Goal: Task Accomplishment & Management: Manage account settings

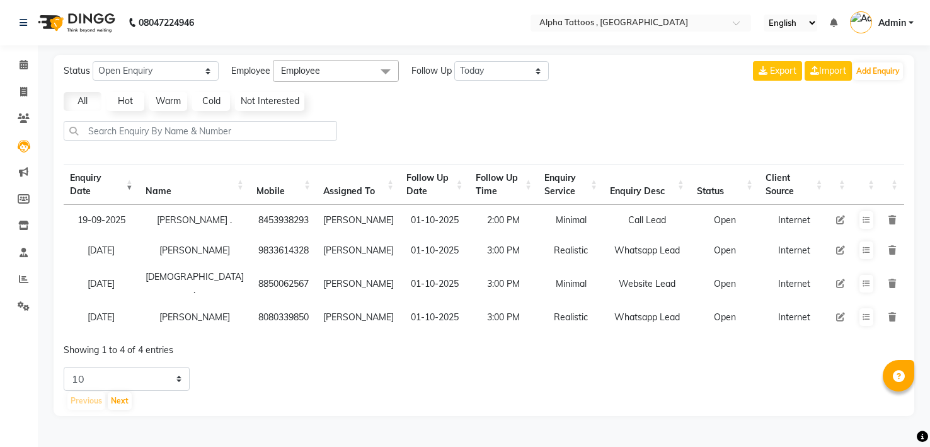
select select "Open"
select select "today"
select select "10"
click at [867, 285] on icon at bounding box center [866, 284] width 8 height 8
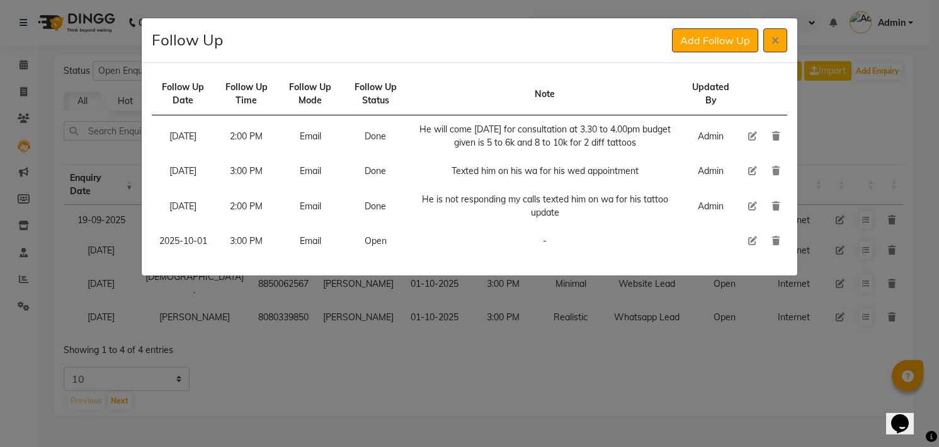
click at [755, 245] on icon at bounding box center [752, 240] width 9 height 9
select select "2025-10-01"
select select "900"
select select "Open"
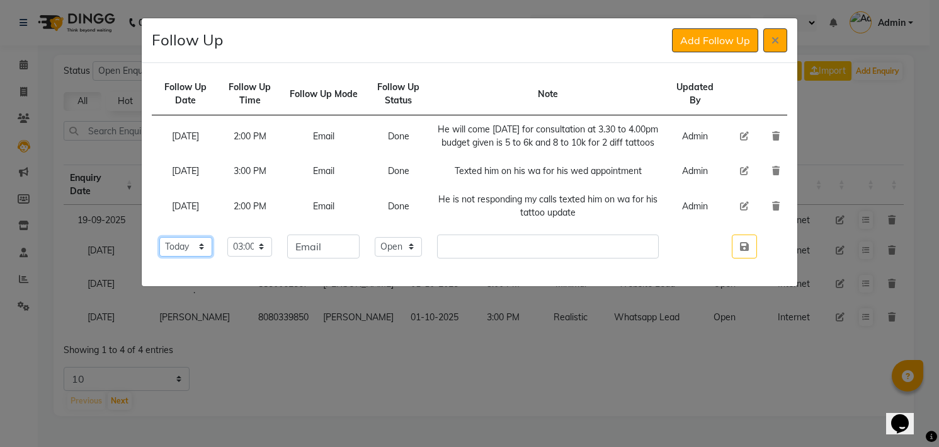
click at [198, 256] on select "Select [DATE] [DATE] [DATE] ([DATE]) [DATE] ([DATE]) [DATE] ([DATE]) [DATE] ([D…" at bounding box center [186, 247] width 54 height 20
select select "2025-10-02"
click at [159, 249] on select "Select [DATE] [DATE] [DATE] ([DATE]) [DATE] ([DATE]) [DATE] ([DATE]) [DATE] ([D…" at bounding box center [186, 247] width 54 height 20
click at [732, 234] on button "button" at bounding box center [744, 246] width 25 height 24
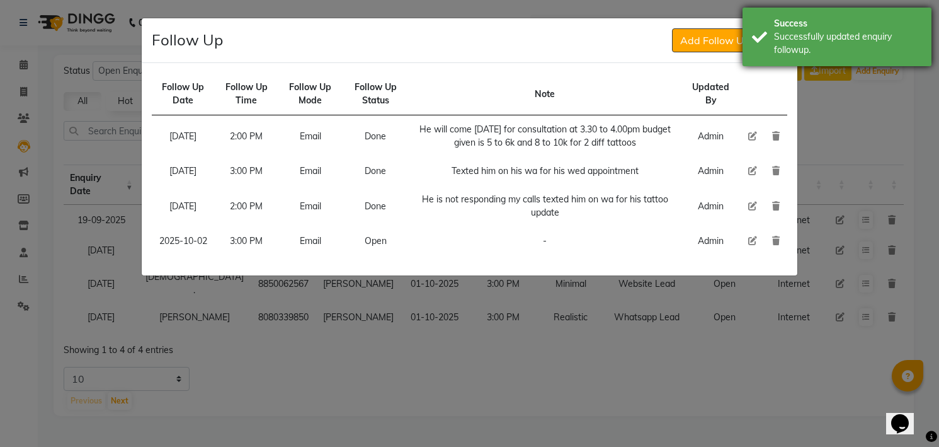
click at [791, 49] on div "Successfully updated enquiry followup." at bounding box center [848, 43] width 148 height 26
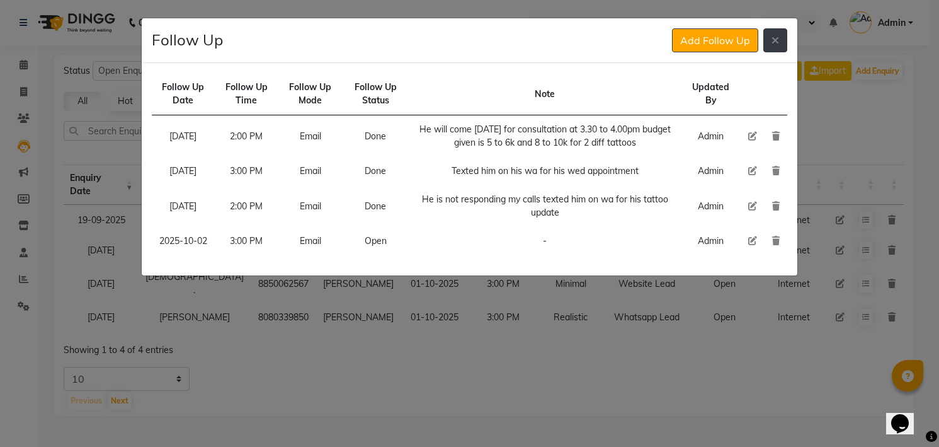
click at [780, 38] on button at bounding box center [775, 40] width 24 height 24
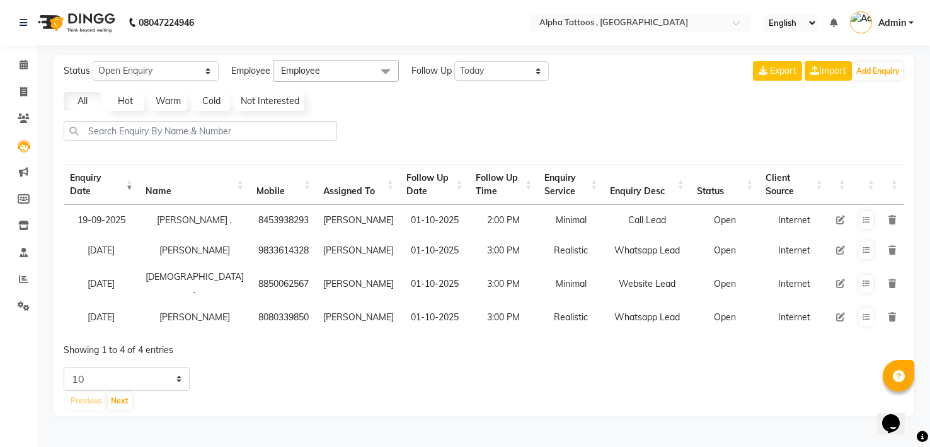
click at [88, 20] on img at bounding box center [75, 22] width 86 height 35
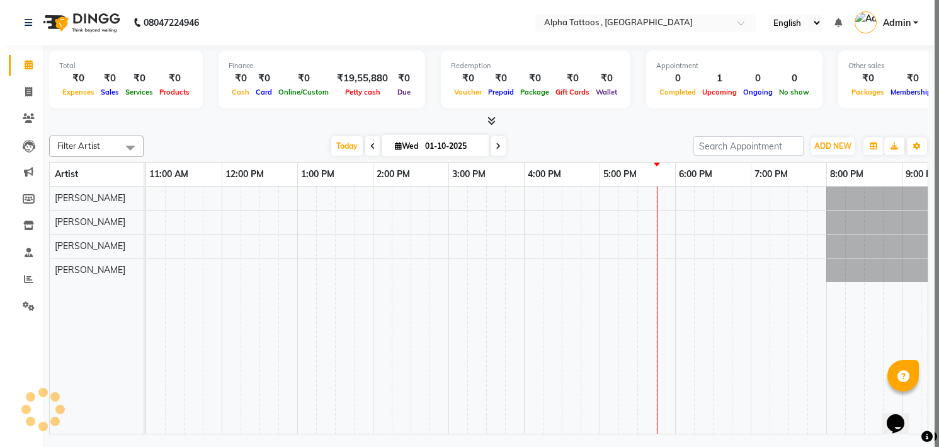
scroll to position [0, 0]
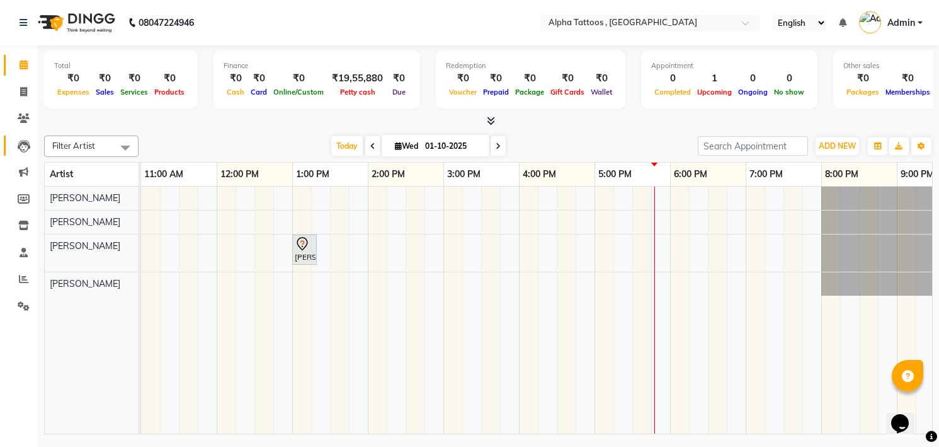
click at [25, 152] on link "Leads" at bounding box center [19, 145] width 30 height 21
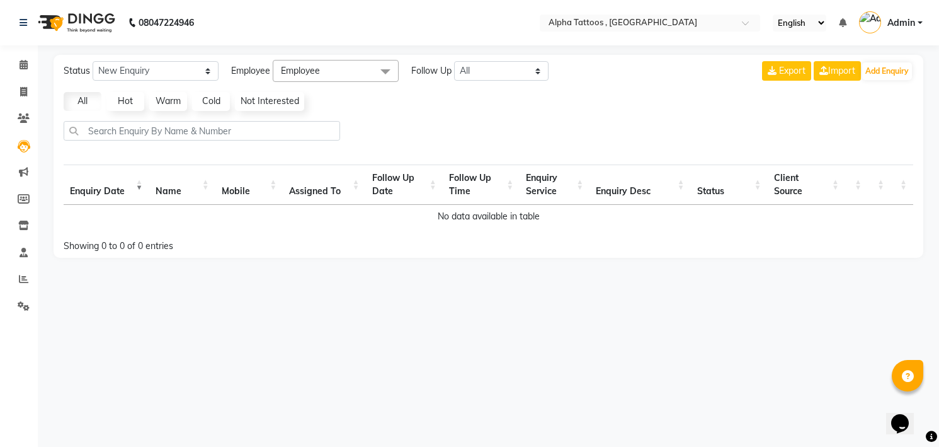
click at [880, 80] on div "Export Import Add Enquiry" at bounding box center [837, 71] width 151 height 22
click at [885, 75] on button "Add Enquiry" at bounding box center [887, 71] width 50 height 18
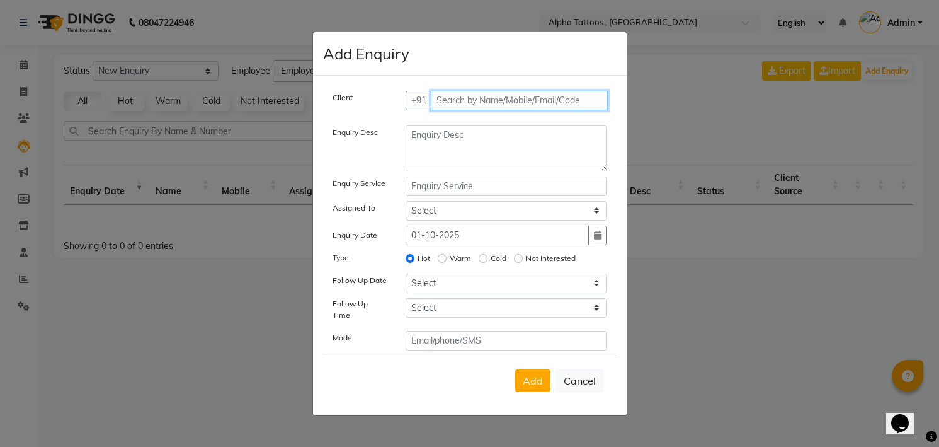
click at [508, 110] on input "text" at bounding box center [519, 101] width 177 height 20
paste input "99876 42235"
type input "9987642235"
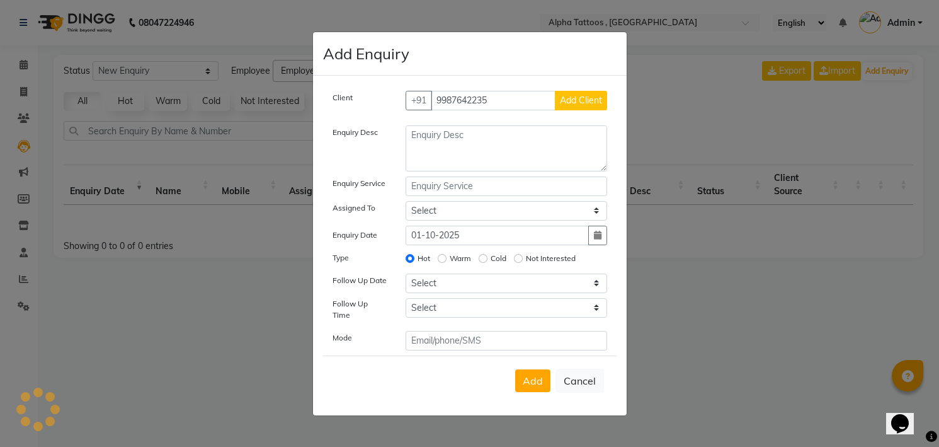
click at [555, 91] on button "Add Client" at bounding box center [581, 101] width 52 height 20
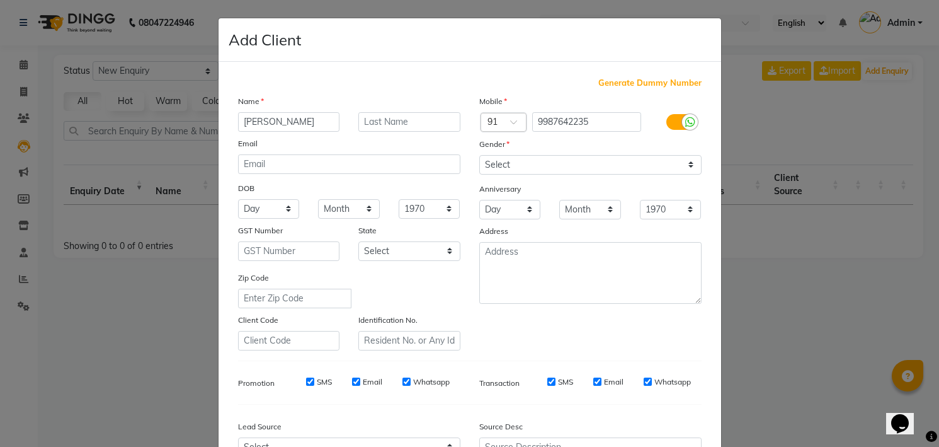
type input "[PERSON_NAME]"
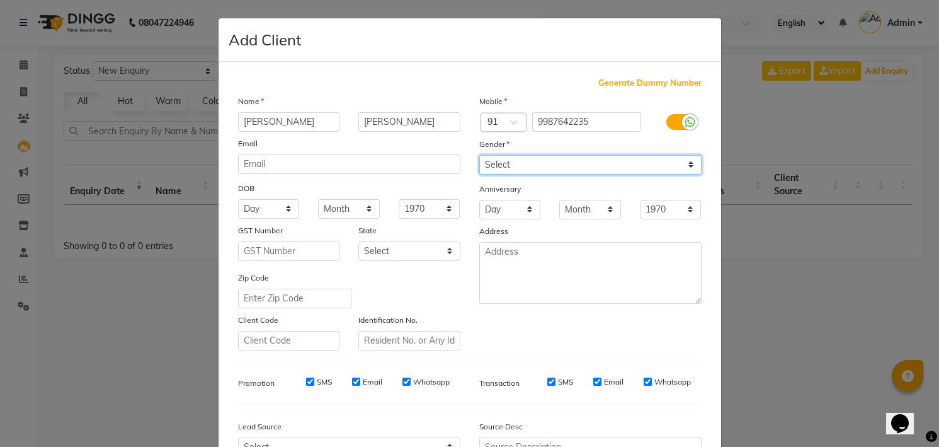
click at [509, 166] on select "Select [DEMOGRAPHIC_DATA] [DEMOGRAPHIC_DATA] Other Prefer Not To Say" at bounding box center [590, 165] width 222 height 20
select select "[DEMOGRAPHIC_DATA]"
click at [479, 155] on select "Select [DEMOGRAPHIC_DATA] [DEMOGRAPHIC_DATA] Other Prefer Not To Say" at bounding box center [590, 165] width 222 height 20
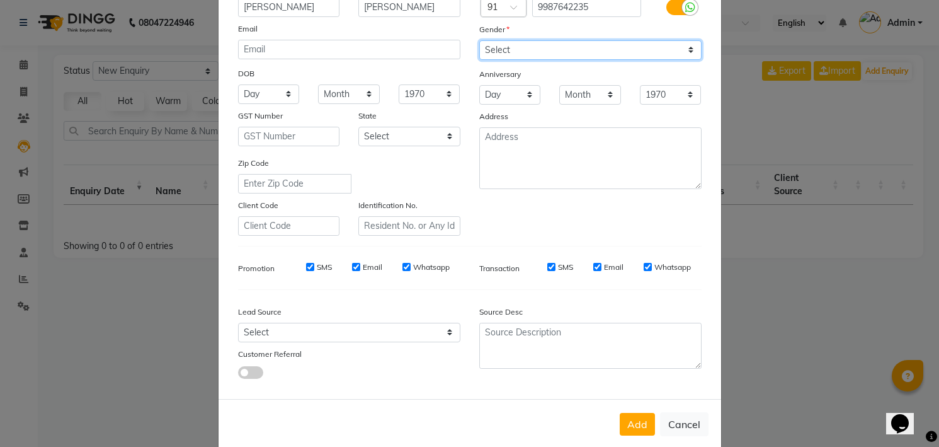
scroll to position [135, 0]
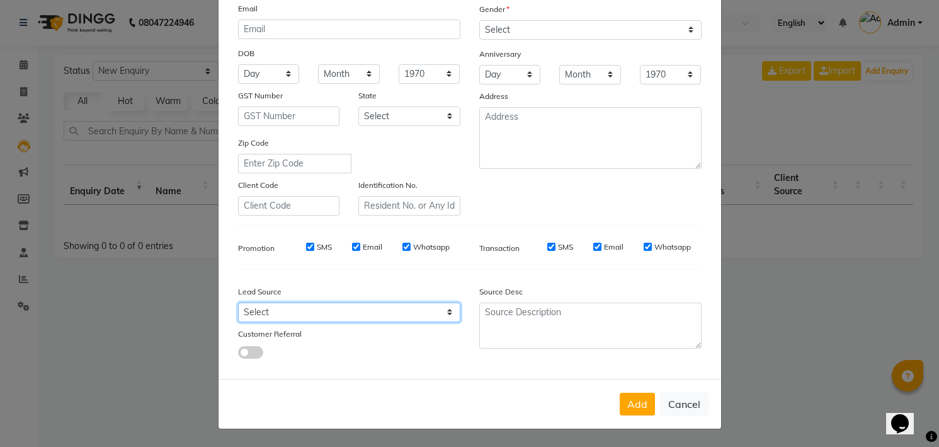
click at [392, 308] on select "Select Walk-in Referral Internet Friend Word of Mouth Advertisement Facebook Ju…" at bounding box center [349, 312] width 222 height 20
select select "40089"
click at [238, 302] on select "Select Walk-in Referral Internet Friend Word of Mouth Advertisement Facebook Ju…" at bounding box center [349, 312] width 222 height 20
click at [620, 408] on button "Add" at bounding box center [637, 403] width 35 height 23
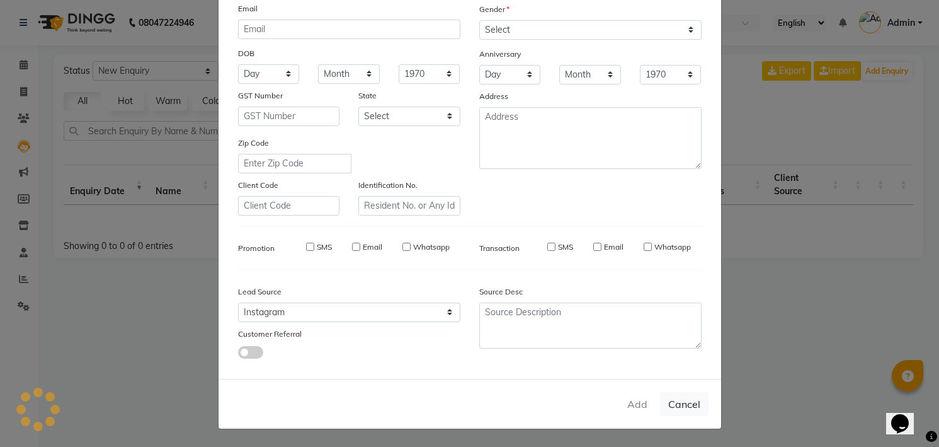
select select
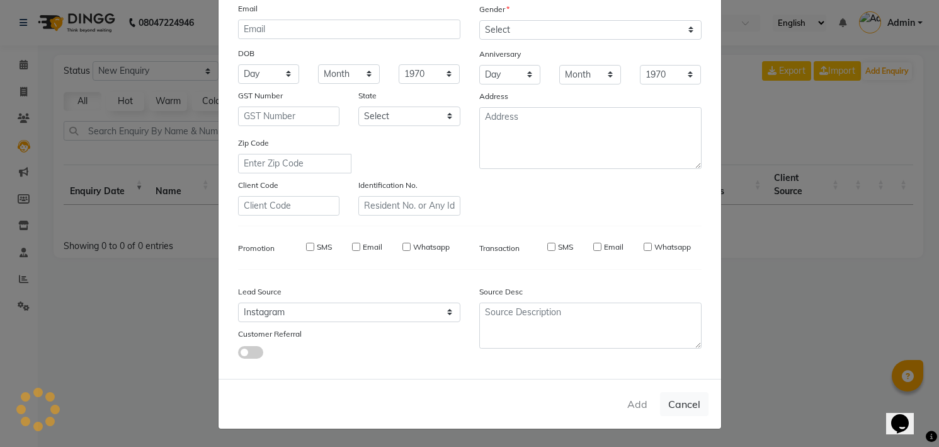
select select
checkbox input "false"
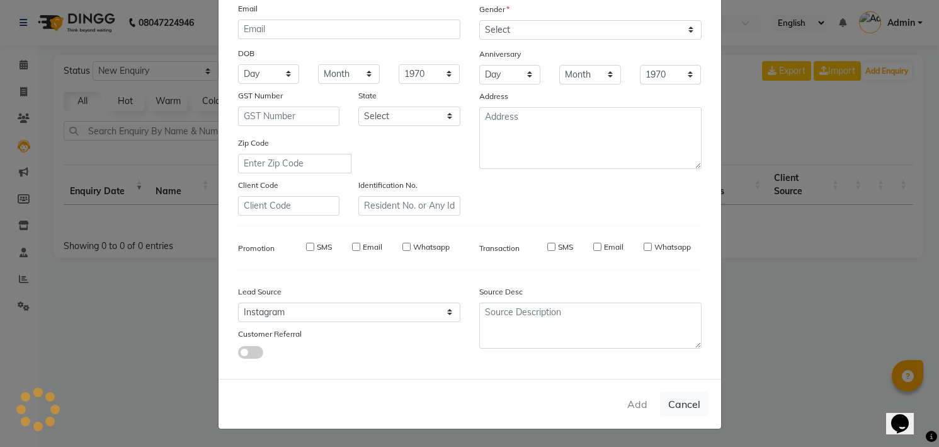
checkbox input "false"
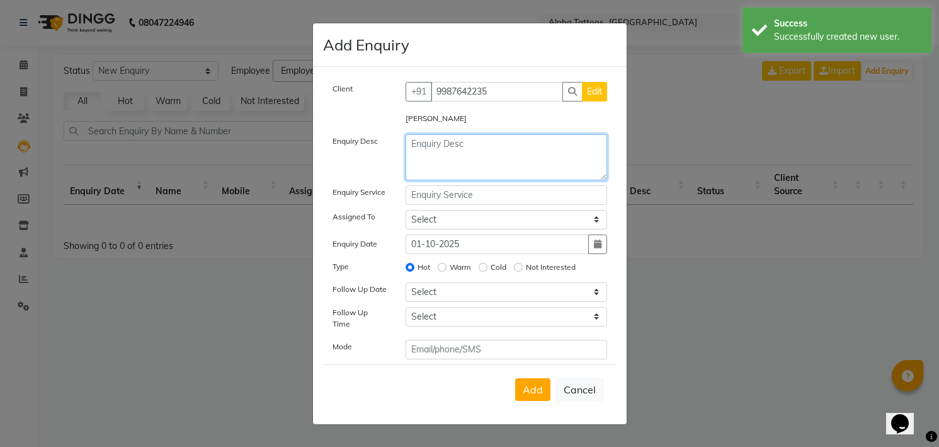
click at [489, 174] on textarea at bounding box center [507, 157] width 202 height 46
type textarea "Instagram Lead"
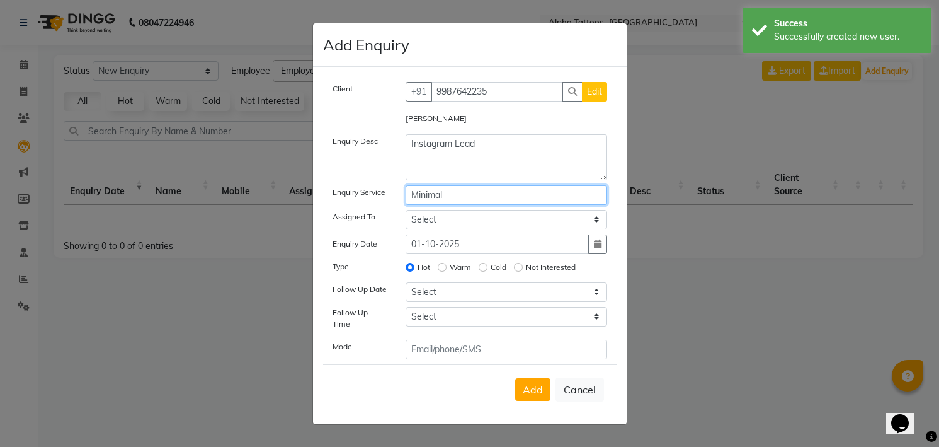
type input "Minimal"
select select "32724"
click at [479, 263] on input "Cold" at bounding box center [483, 267] width 9 height 9
radio input "true"
radio input "false"
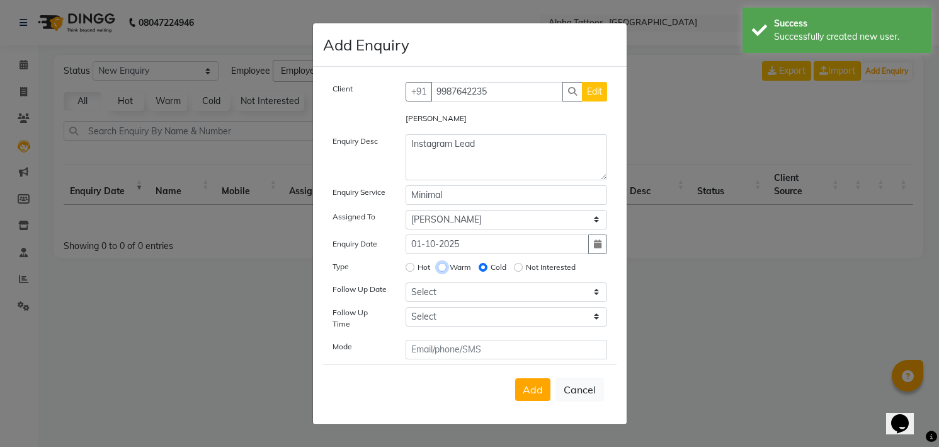
click at [438, 263] on input "Warm" at bounding box center [442, 267] width 9 height 9
radio input "true"
radio input "false"
click at [406, 263] on input "Hot" at bounding box center [410, 267] width 9 height 9
radio input "true"
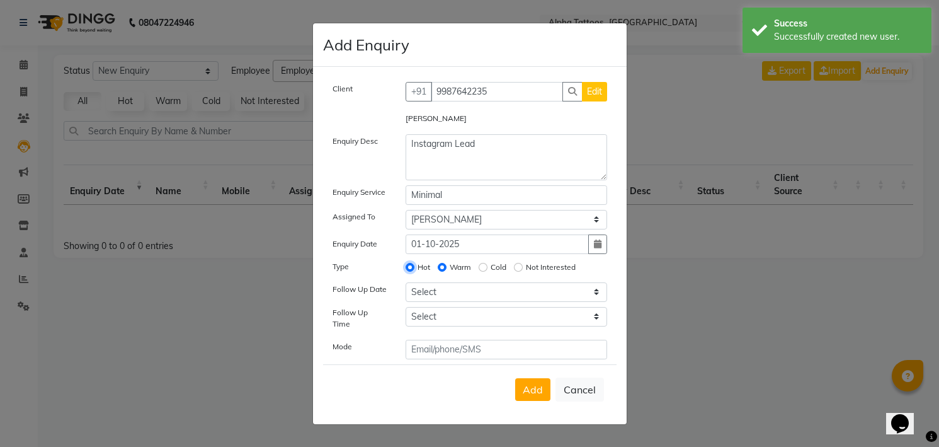
radio input "false"
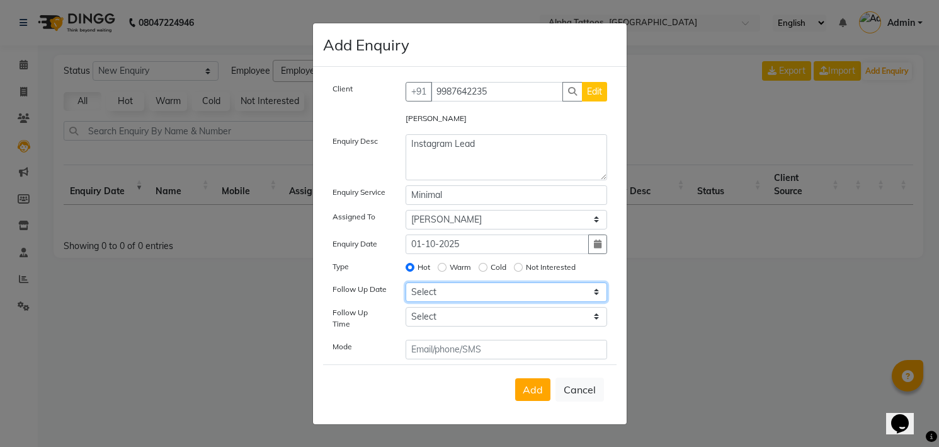
click at [500, 300] on select "Select [DATE] [DATE] [DATE] ([DATE]) [DATE] ([DATE]) [DATE] ([DATE]) [DATE] ([D…" at bounding box center [507, 292] width 202 height 20
select select "2025-10-01"
click at [406, 286] on select "Select [DATE] [DATE] [DATE] ([DATE]) [DATE] ([DATE]) [DATE] ([DATE]) [DATE] ([D…" at bounding box center [507, 292] width 202 height 20
select select "1080"
click at [515, 378] on button "Add" at bounding box center [532, 389] width 35 height 23
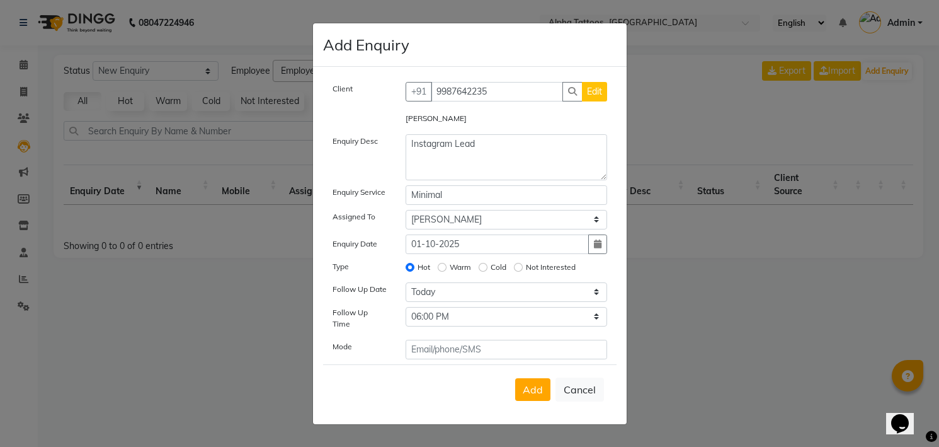
select select
radio input "false"
select select
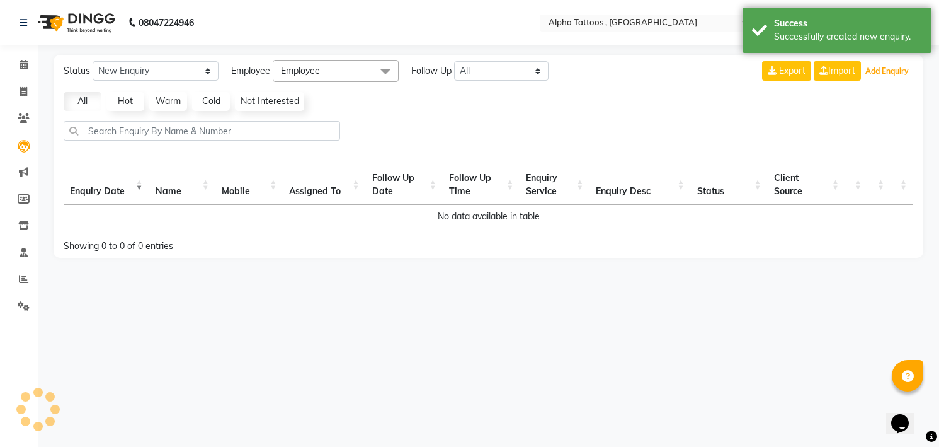
select select "10"
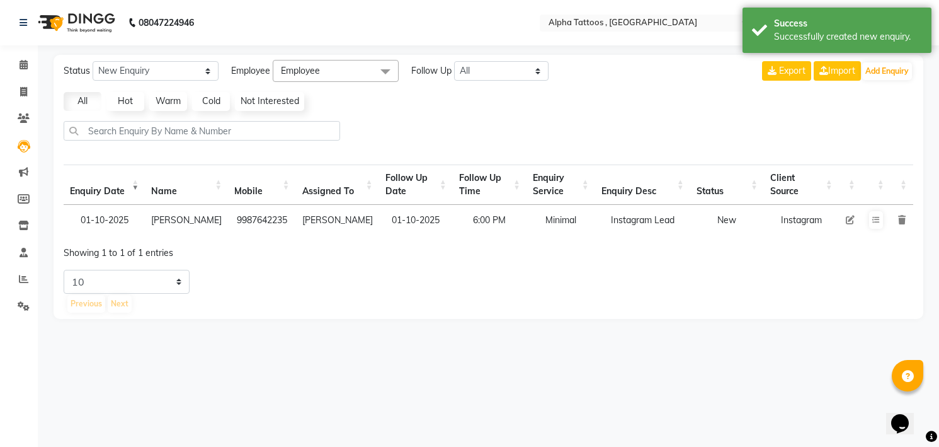
click at [868, 216] on td "Follow Up" at bounding box center [876, 220] width 29 height 30
click at [868, 216] on td at bounding box center [876, 220] width 29 height 30
click at [874, 221] on icon at bounding box center [876, 220] width 8 height 8
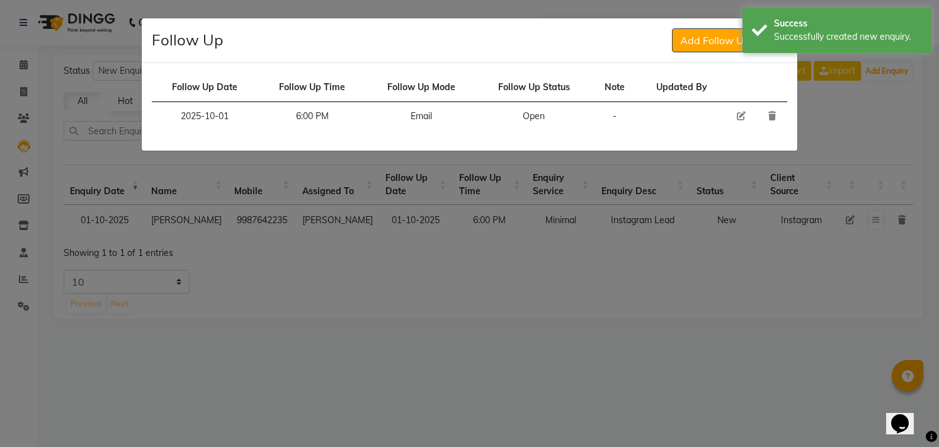
click at [742, 114] on icon at bounding box center [741, 115] width 9 height 9
select select "2025-10-01"
select select "1080"
select select "Open"
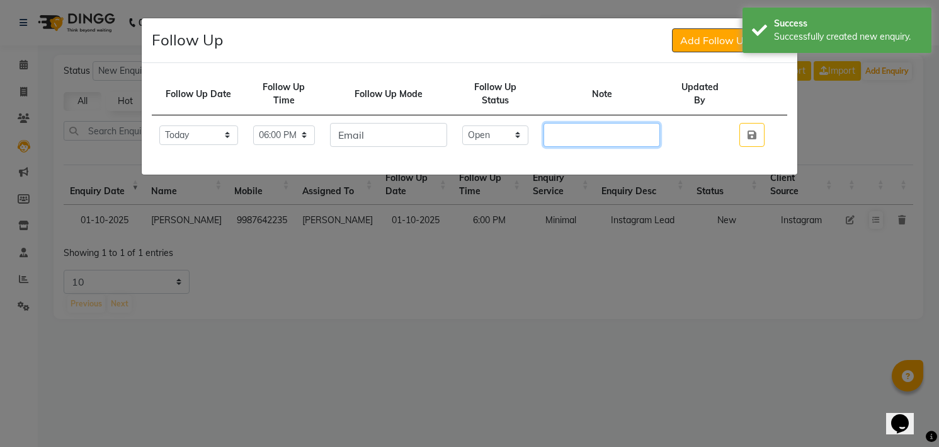
click at [631, 134] on input "text" at bounding box center [602, 135] width 117 height 24
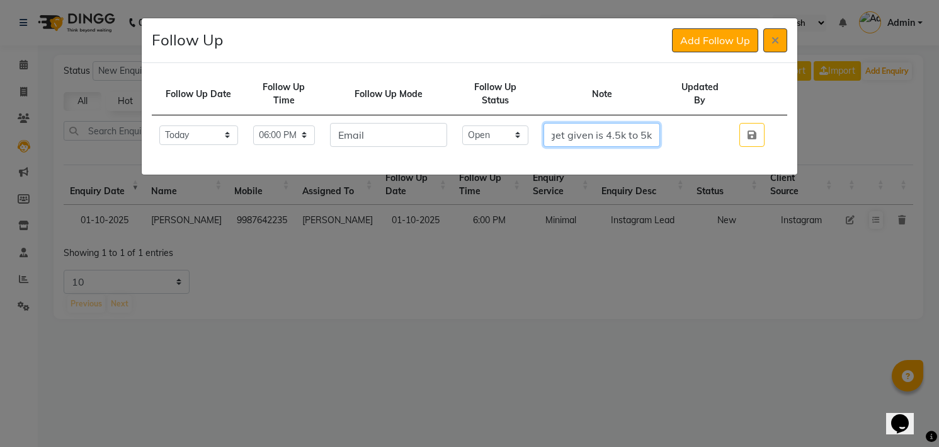
scroll to position [0, 241]
type input "he will come [DATE] for a tattoo at 3.00pm budget given is 4.5k to 5k"
click at [495, 139] on select "Select Open Pending Done" at bounding box center [495, 135] width 67 height 20
select select "Done"
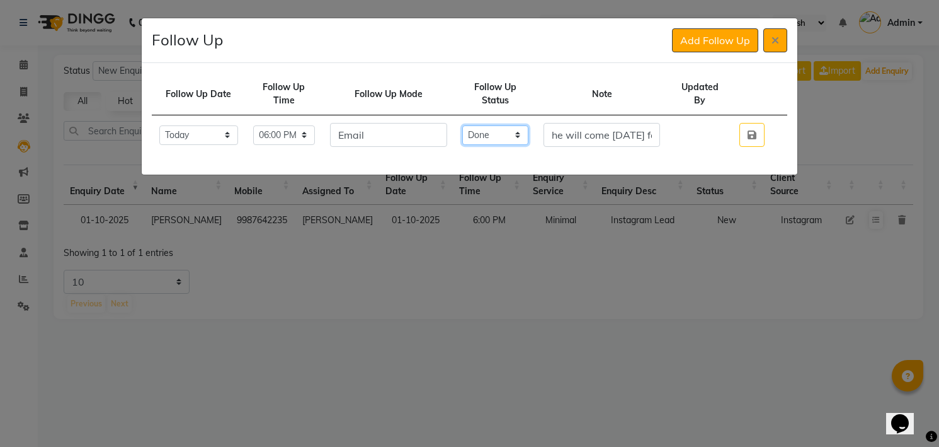
click at [475, 125] on select "Select Open Pending Done" at bounding box center [495, 135] width 67 height 20
click at [740, 123] on button "button" at bounding box center [752, 135] width 25 height 24
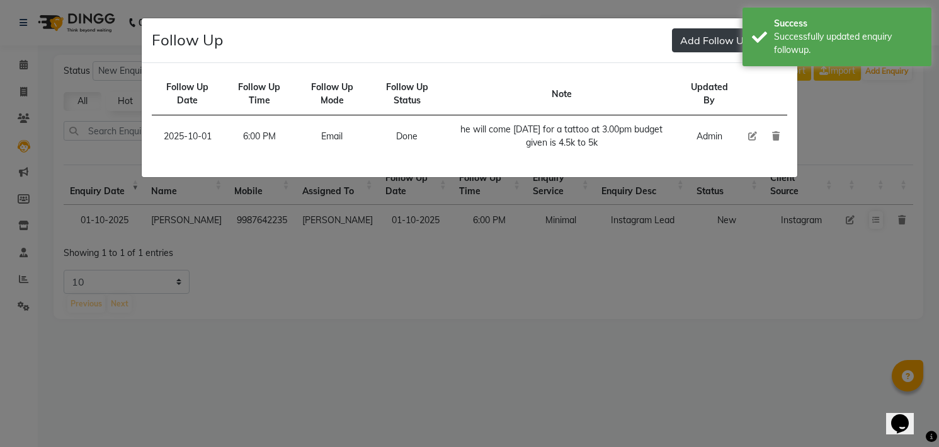
click at [695, 45] on button "Add Follow Up" at bounding box center [715, 40] width 86 height 24
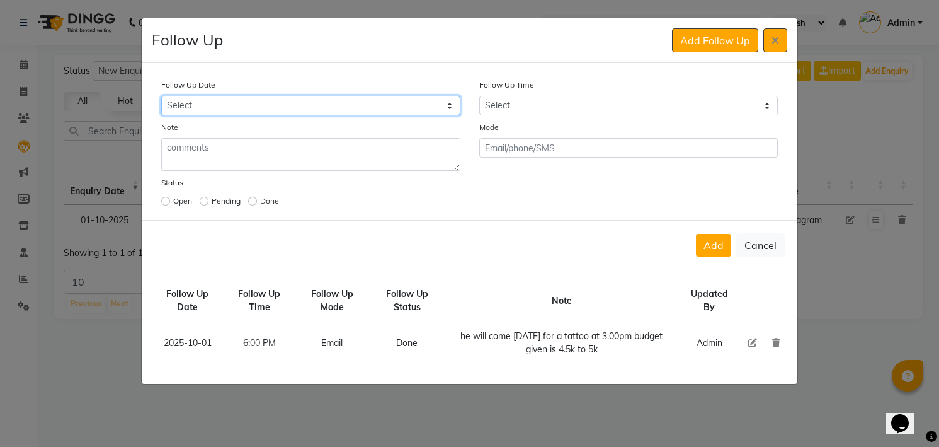
click at [425, 105] on select "Select [DATE] [DATE] [DATE] ([DATE]) [DATE] ([DATE]) [DATE] ([DATE]) [DATE] ([D…" at bounding box center [310, 106] width 299 height 20
select select "2025-10-02"
click at [161, 96] on select "Select [DATE] [DATE] [DATE] ([DATE]) [DATE] ([DATE]) [DATE] ([DATE]) [DATE] ([D…" at bounding box center [310, 106] width 299 height 20
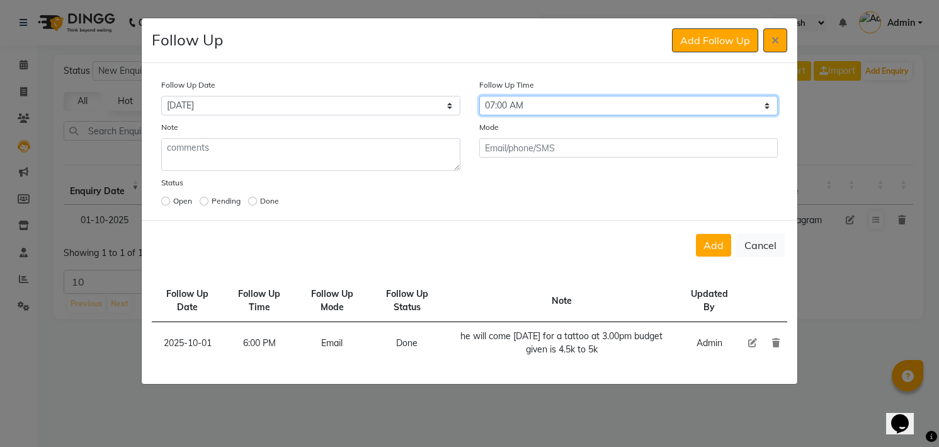
select select "900"
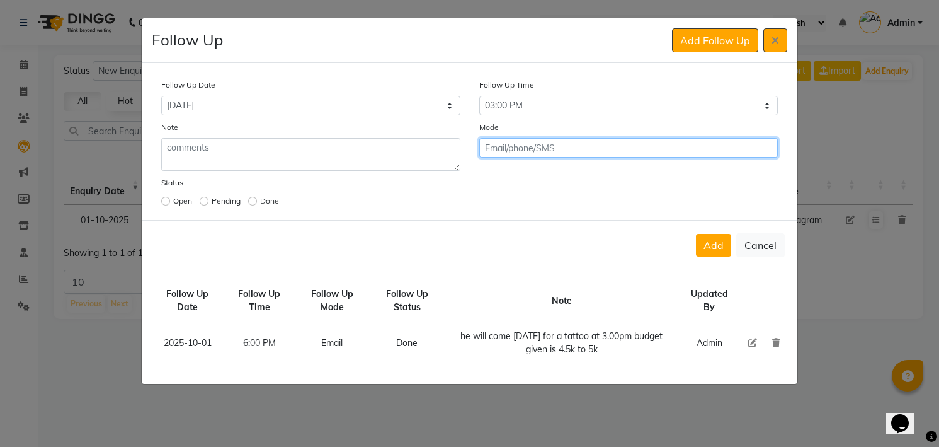
click at [696, 234] on button "Add" at bounding box center [713, 245] width 35 height 23
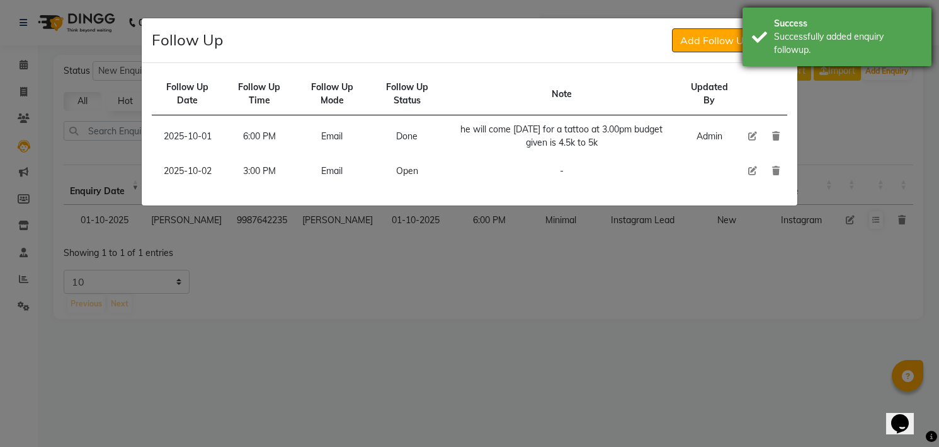
click at [773, 42] on div "Success Successfully added enquiry followup." at bounding box center [837, 37] width 189 height 59
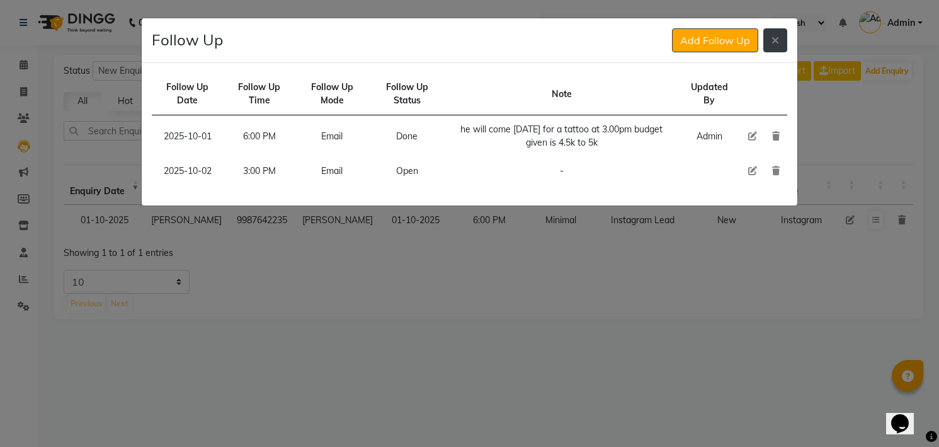
click at [773, 41] on icon at bounding box center [776, 40] width 8 height 10
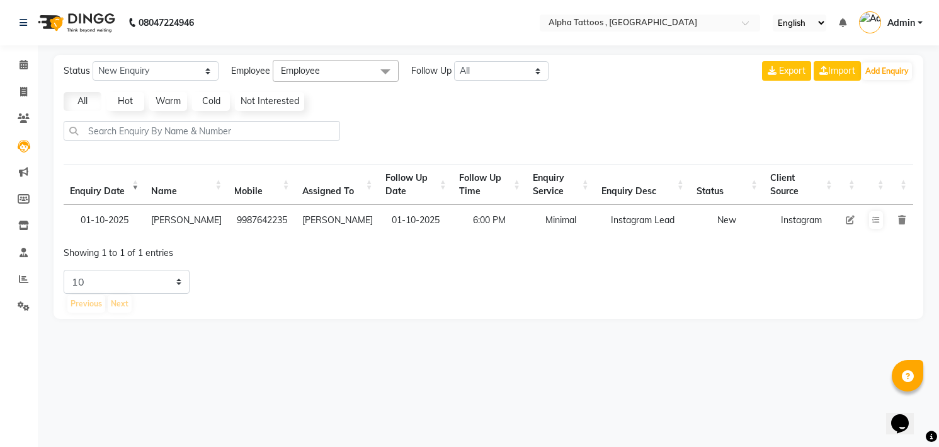
click at [848, 220] on icon at bounding box center [850, 219] width 9 height 9
select select "32724"
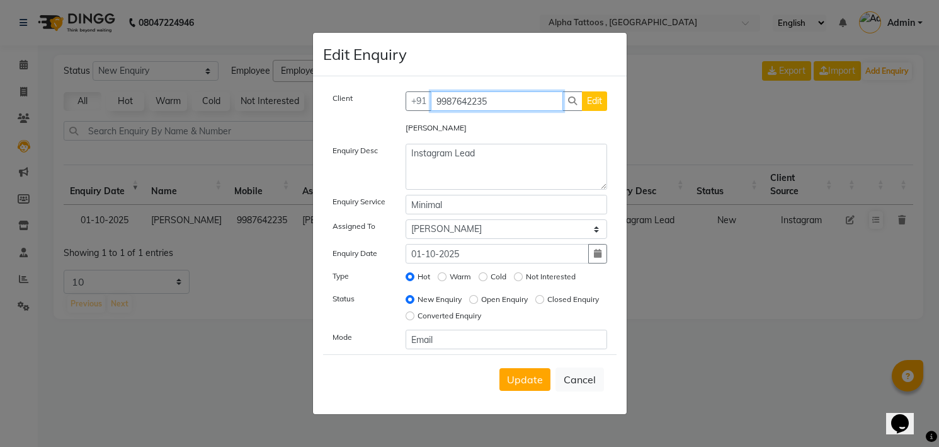
click at [490, 108] on input "9987642235" at bounding box center [497, 101] width 132 height 20
click at [493, 297] on label "Open Enquiry" at bounding box center [504, 299] width 47 height 11
click at [478, 297] on input "Open Enquiry" at bounding box center [473, 299] width 9 height 9
radio input "true"
radio input "false"
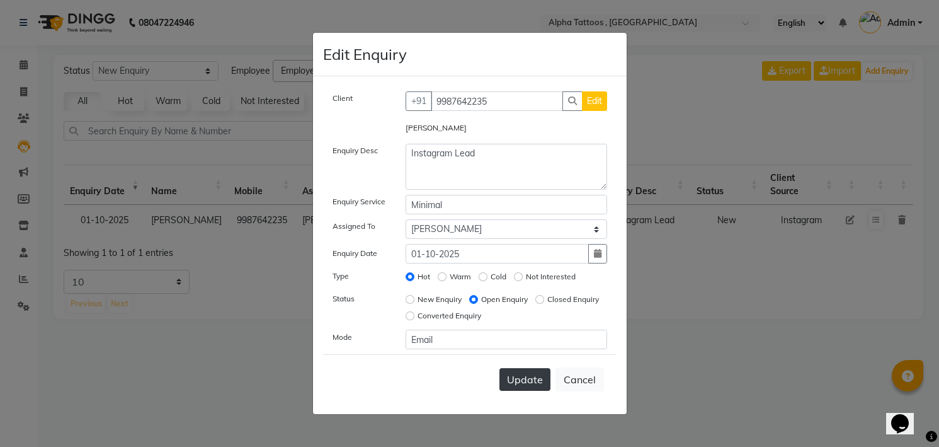
click at [518, 381] on span "Update" at bounding box center [525, 379] width 36 height 13
select select
radio input "false"
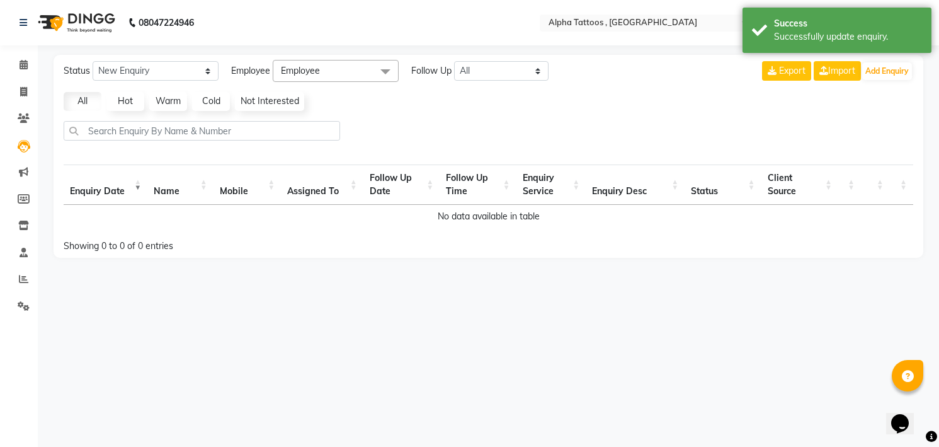
click at [89, 15] on img at bounding box center [75, 22] width 86 height 35
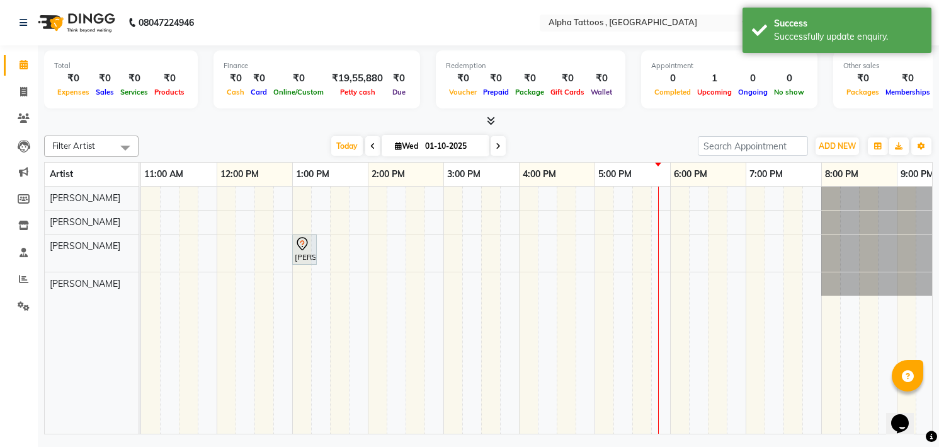
click at [497, 144] on icon at bounding box center [498, 146] width 5 height 8
type input "02-10-2025"
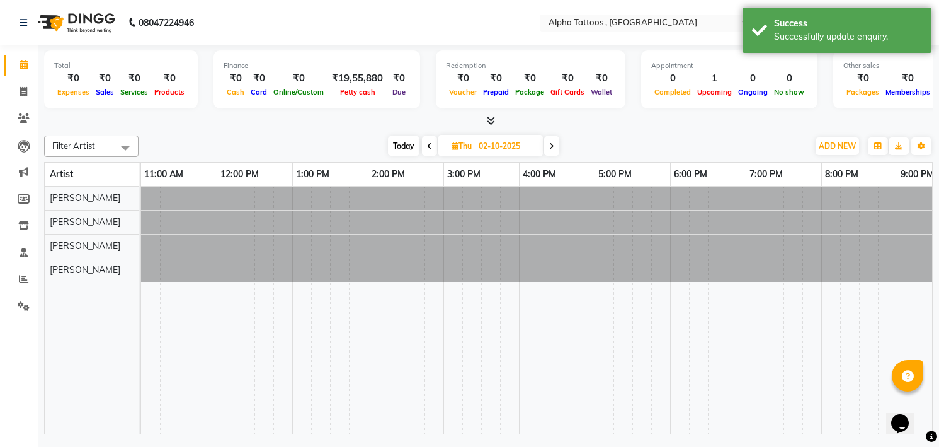
scroll to position [0, 40]
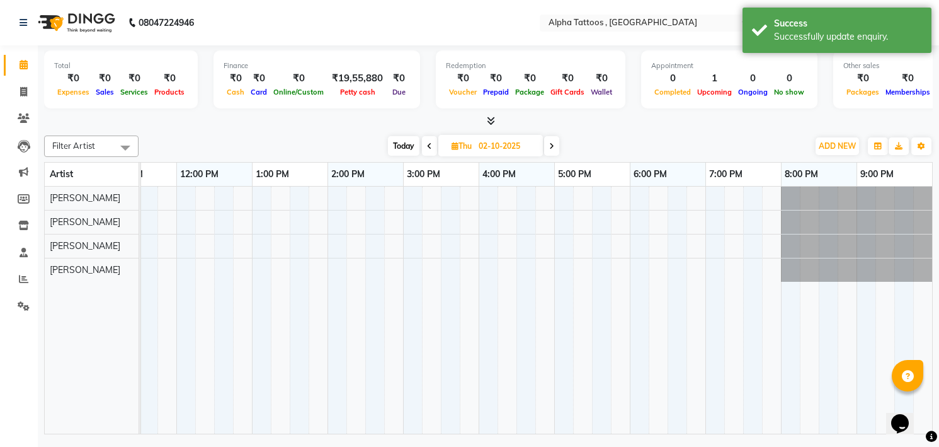
click at [409, 244] on div at bounding box center [516, 309] width 831 height 247
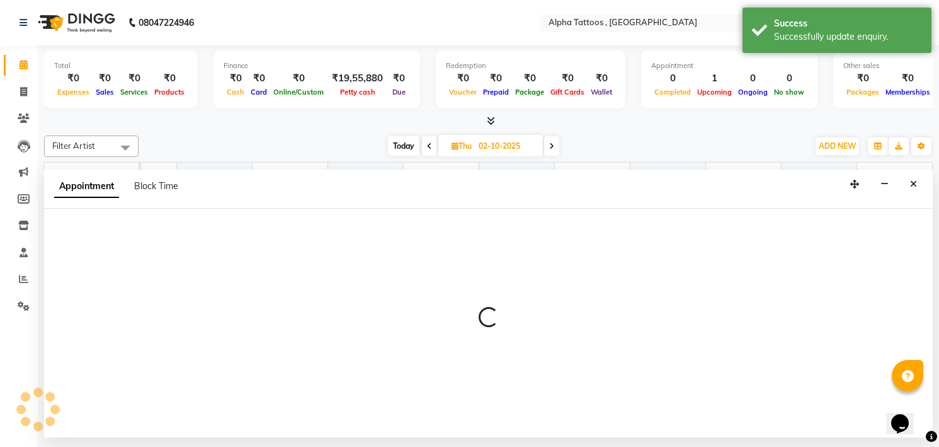
select select "32647"
select select "900"
select select "tentative"
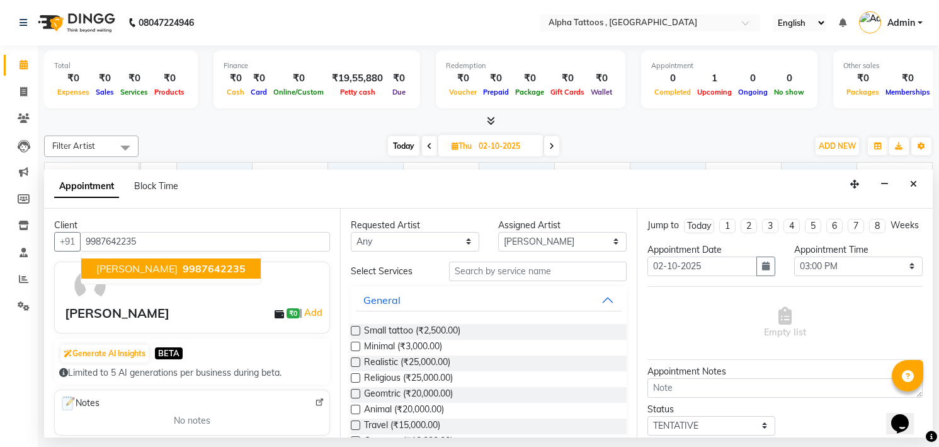
click at [197, 267] on span "9987642235" at bounding box center [214, 268] width 63 height 13
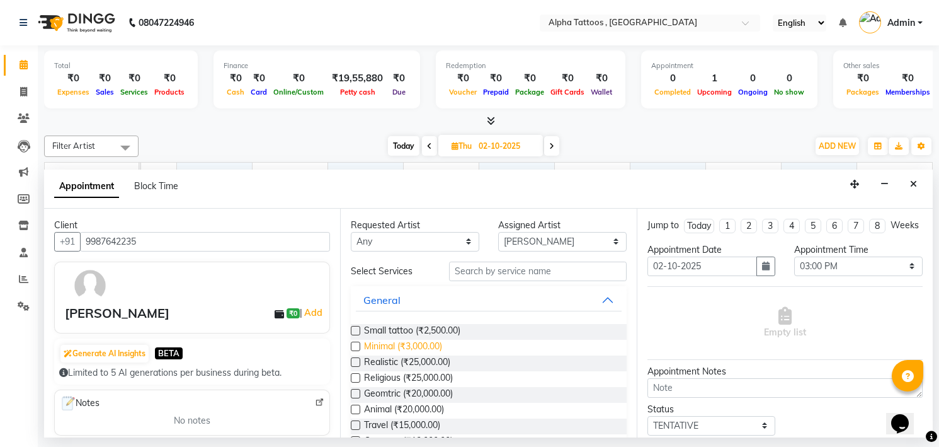
type input "9987642235"
click at [378, 348] on span "Minimal (₹3,000.00)" at bounding box center [403, 348] width 78 height 16
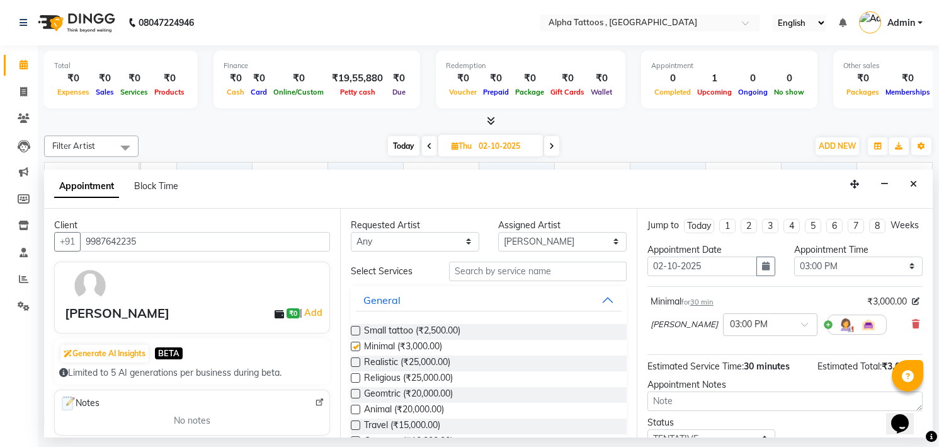
checkbox input "false"
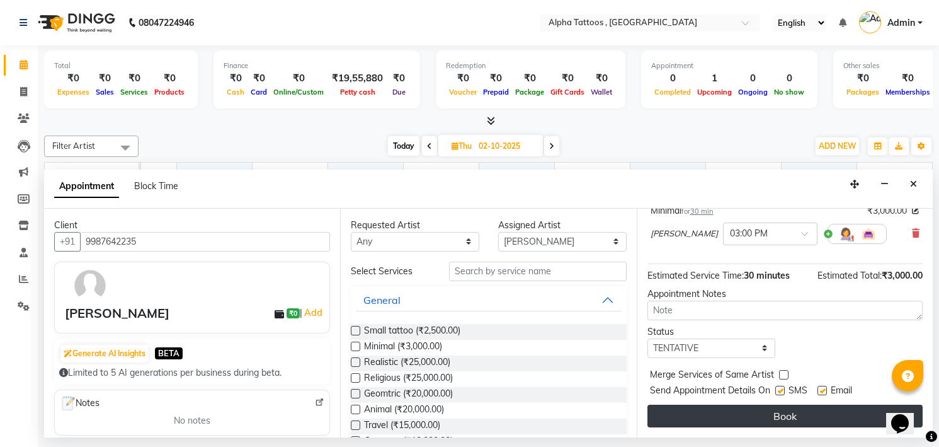
click at [760, 420] on button "Book" at bounding box center [785, 415] width 275 height 23
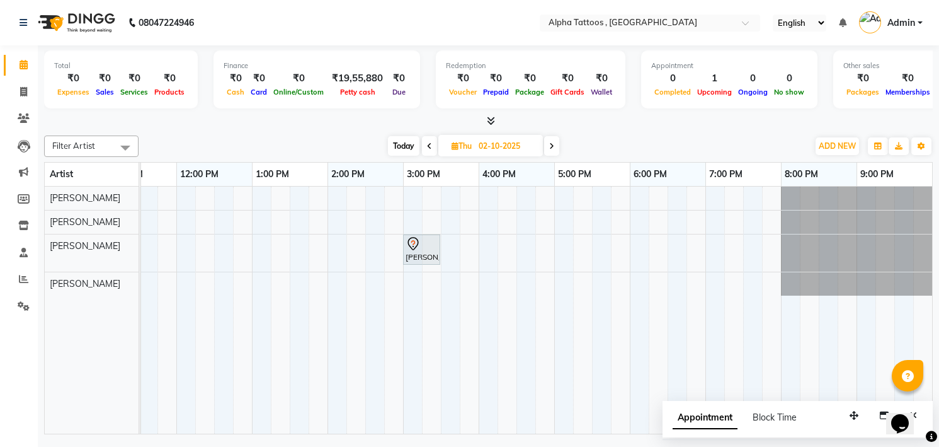
click at [469, 144] on span "Thu" at bounding box center [462, 145] width 26 height 9
select select "10"
select select "2025"
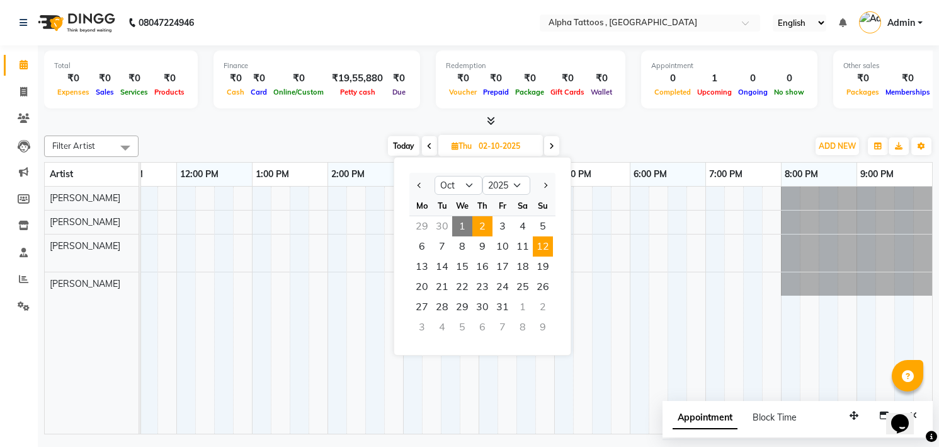
click at [541, 244] on span "12" at bounding box center [543, 246] width 20 height 20
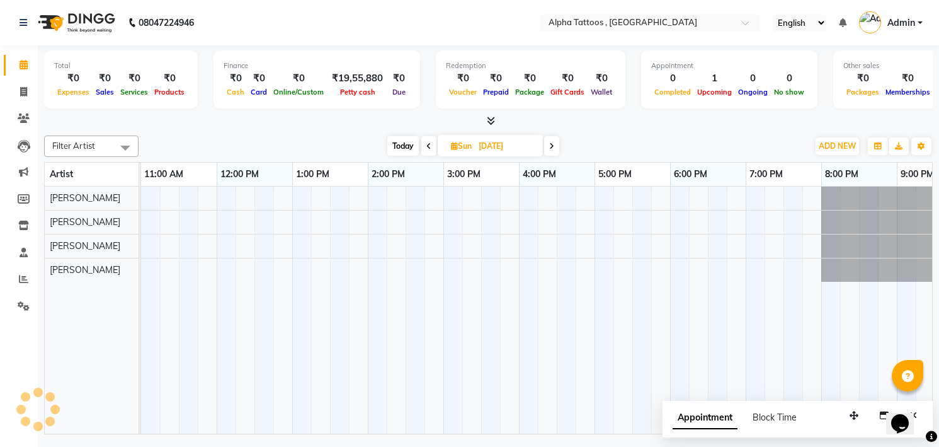
scroll to position [0, 40]
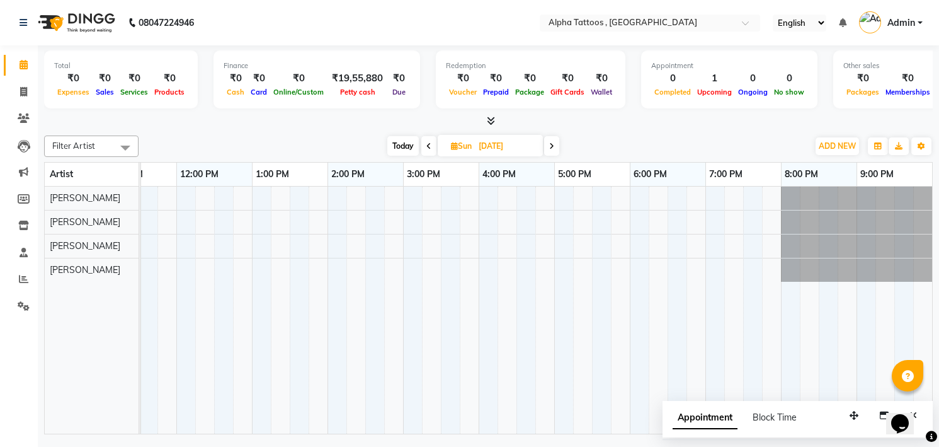
click at [403, 141] on span "Today" at bounding box center [402, 146] width 31 height 20
type input "01-10-2025"
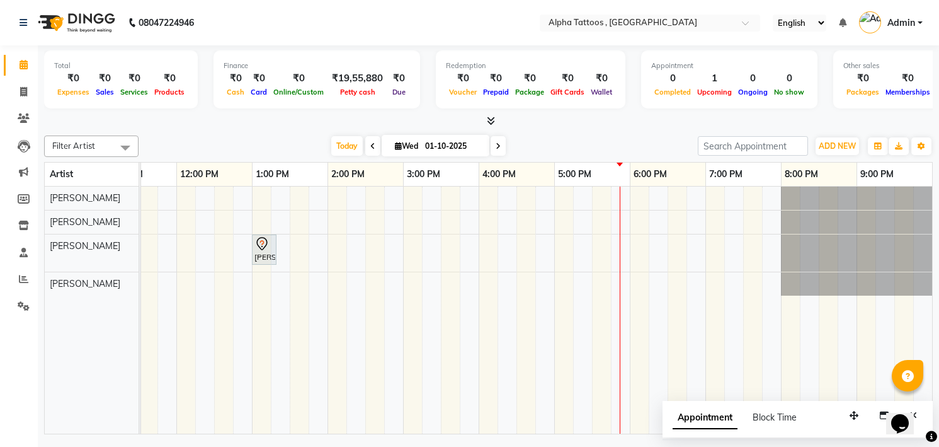
click at [449, 153] on input "01-10-2025" at bounding box center [452, 146] width 63 height 19
select select "10"
select select "2025"
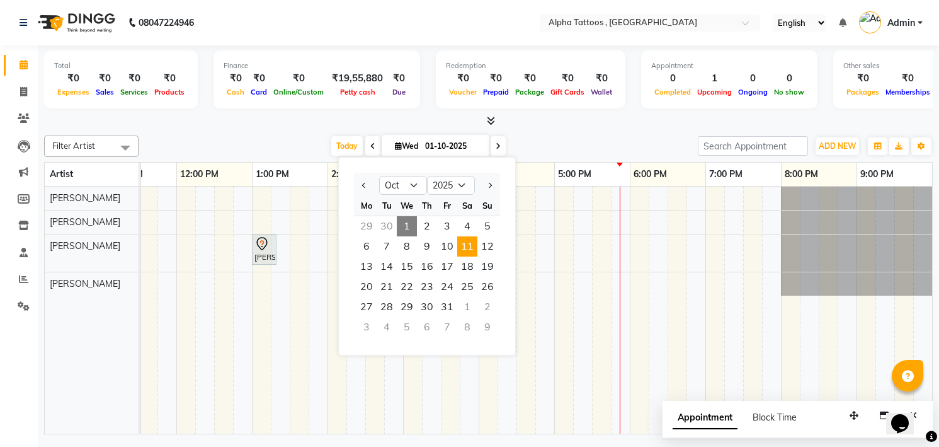
click at [466, 245] on span "11" at bounding box center [467, 246] width 20 height 20
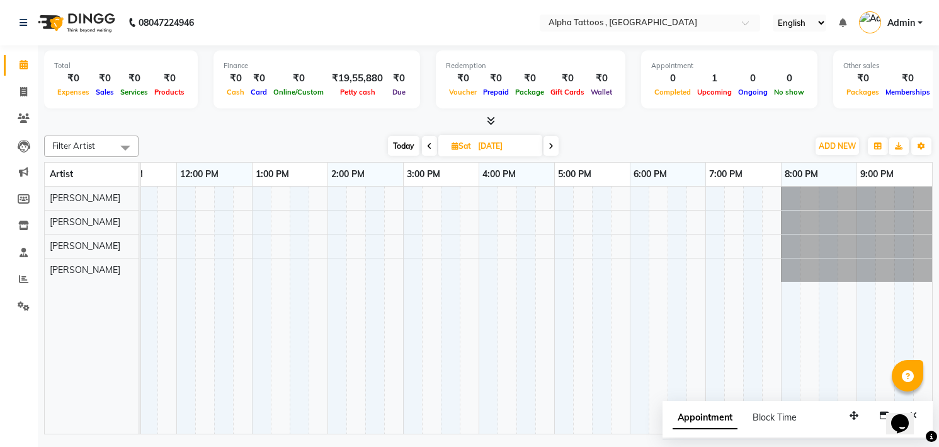
click at [552, 146] on icon at bounding box center [551, 146] width 5 height 8
click at [431, 144] on span at bounding box center [428, 146] width 15 height 20
click at [431, 144] on span at bounding box center [429, 146] width 15 height 20
click at [551, 149] on icon at bounding box center [549, 146] width 5 height 8
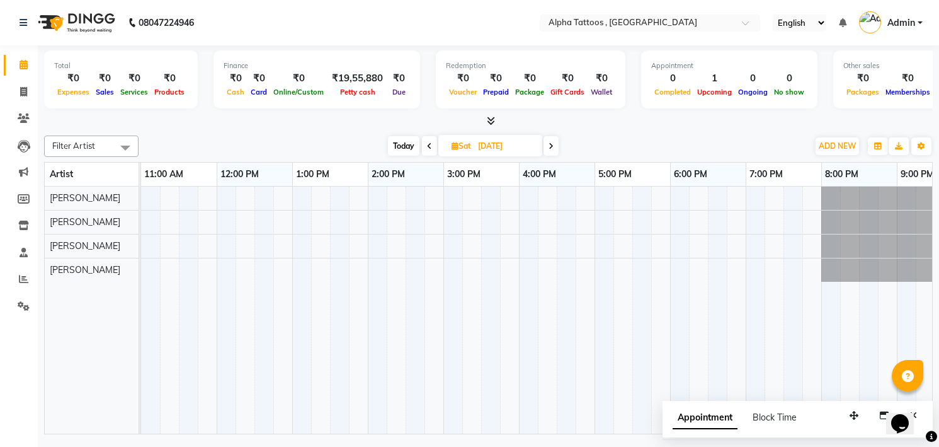
click at [556, 137] on span at bounding box center [551, 146] width 15 height 20
click at [430, 144] on icon at bounding box center [428, 146] width 5 height 8
type input "[DATE]"
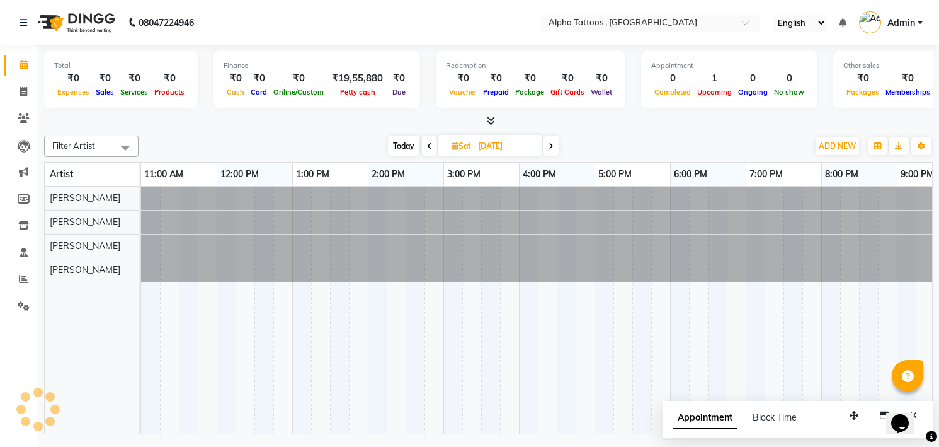
scroll to position [0, 40]
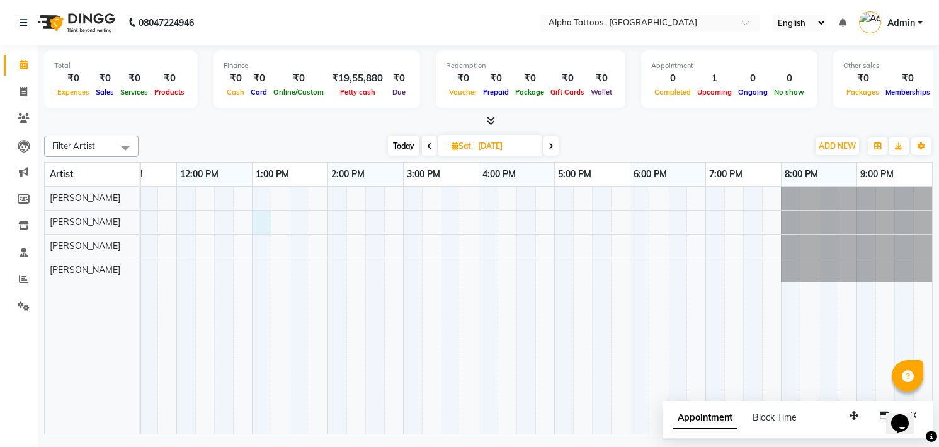
click at [261, 217] on div at bounding box center [516, 309] width 831 height 247
select select "32646"
select select "780"
select select "tentative"
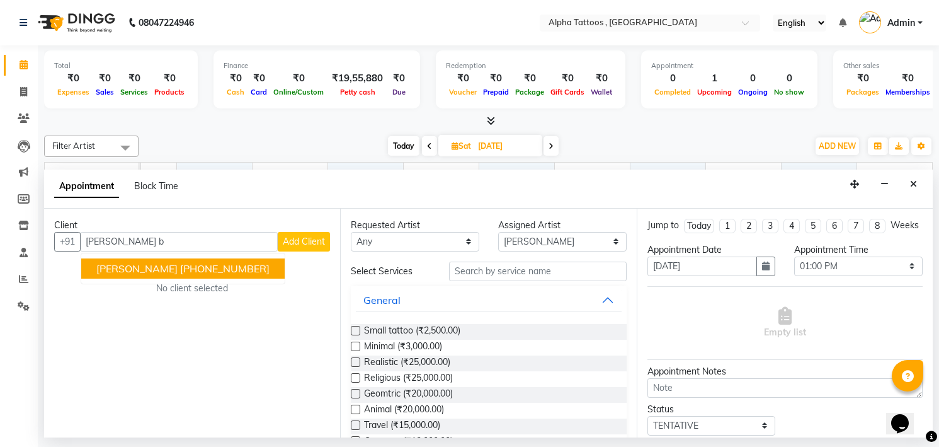
click at [215, 268] on ngb-highlight "[PHONE_NUMBER]" at bounding box center [224, 268] width 89 height 13
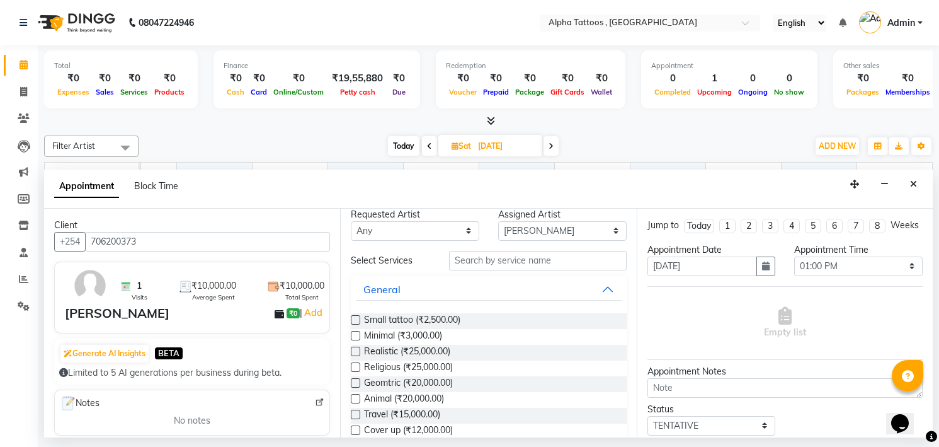
scroll to position [12, 0]
type input "706200373"
click at [411, 402] on span "Animal (₹20,000.00)" at bounding box center [404, 399] width 80 height 16
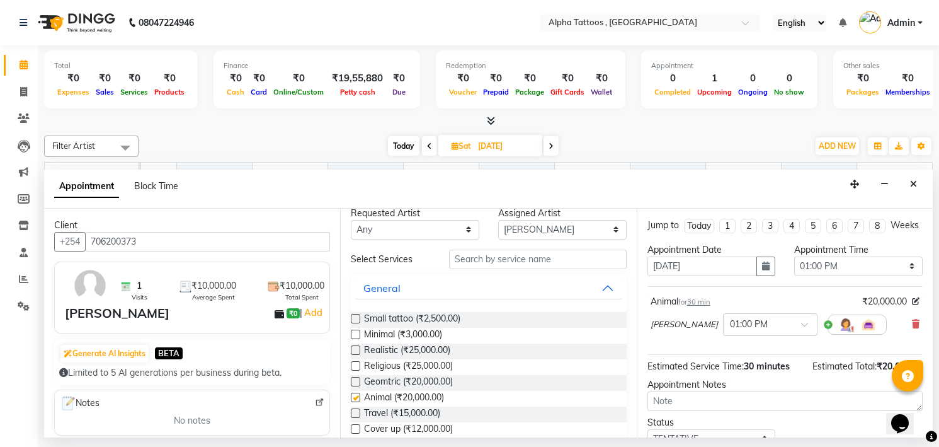
checkbox input "false"
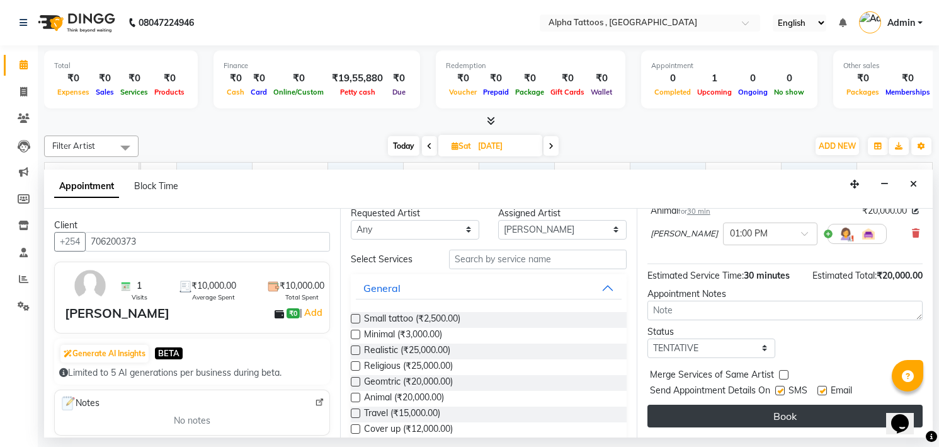
click at [751, 417] on button "Book" at bounding box center [785, 415] width 275 height 23
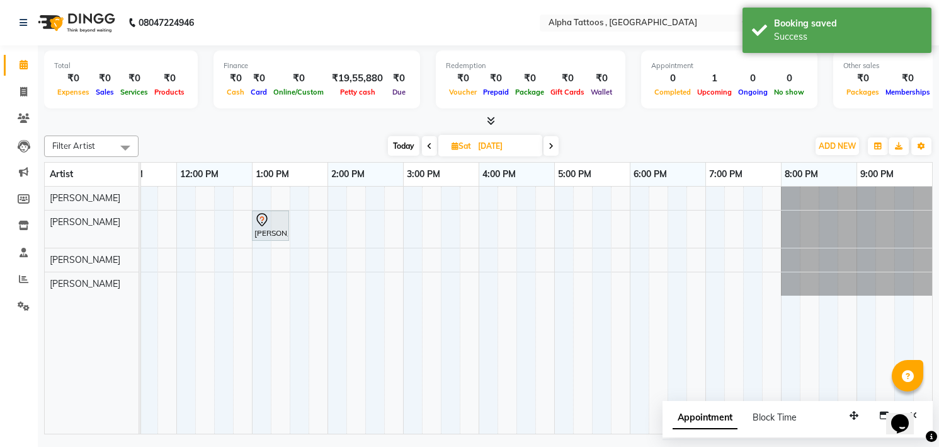
click at [553, 147] on icon at bounding box center [551, 146] width 5 height 8
type input "[DATE]"
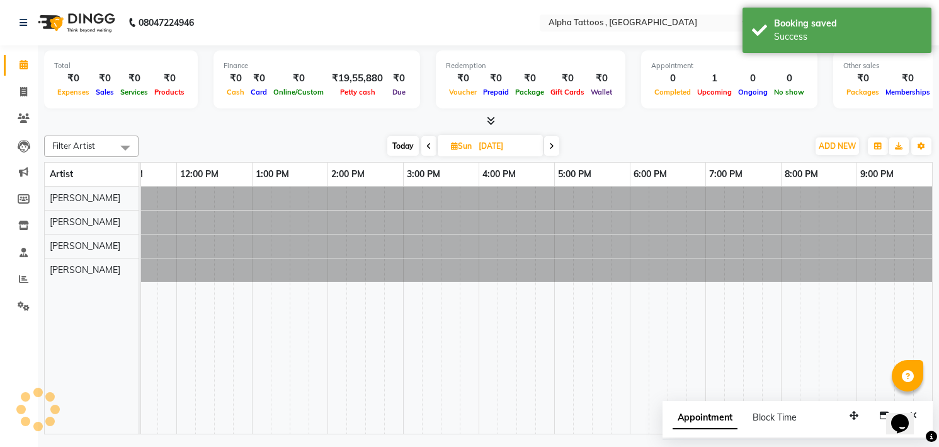
scroll to position [0, 40]
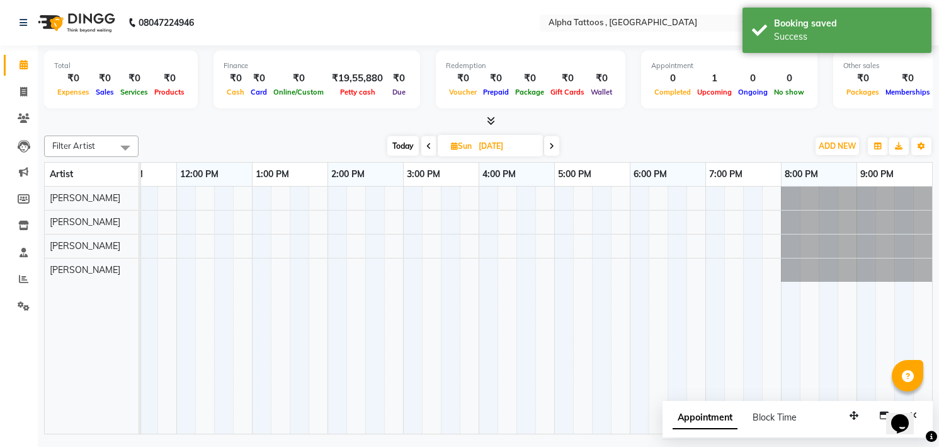
click at [263, 220] on div at bounding box center [516, 309] width 831 height 247
select select "32646"
select select "780"
select select "tentative"
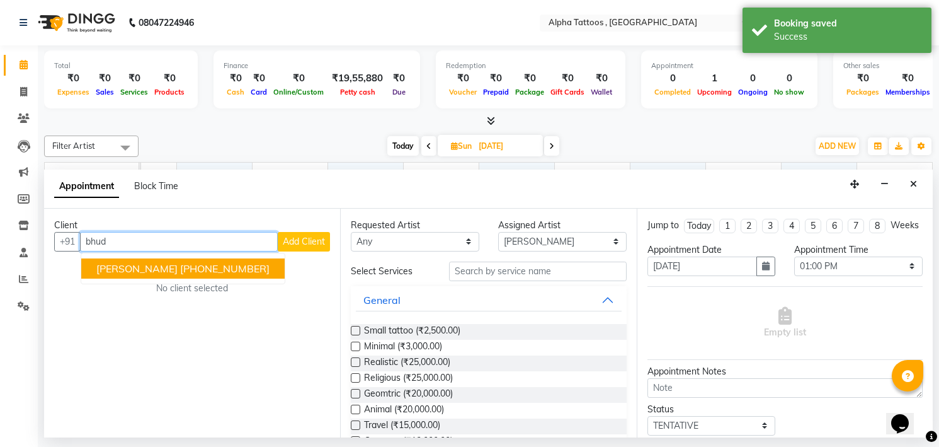
click at [195, 273] on ngb-highlight "[PHONE_NUMBER]" at bounding box center [224, 268] width 89 height 13
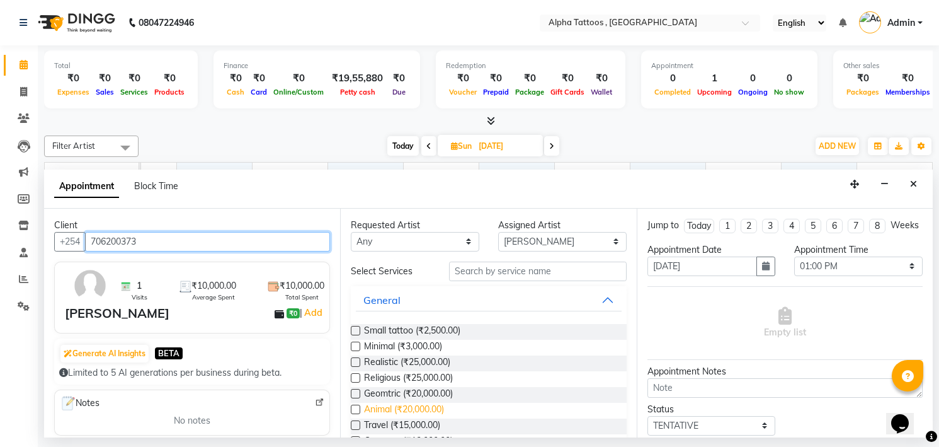
type input "706200373"
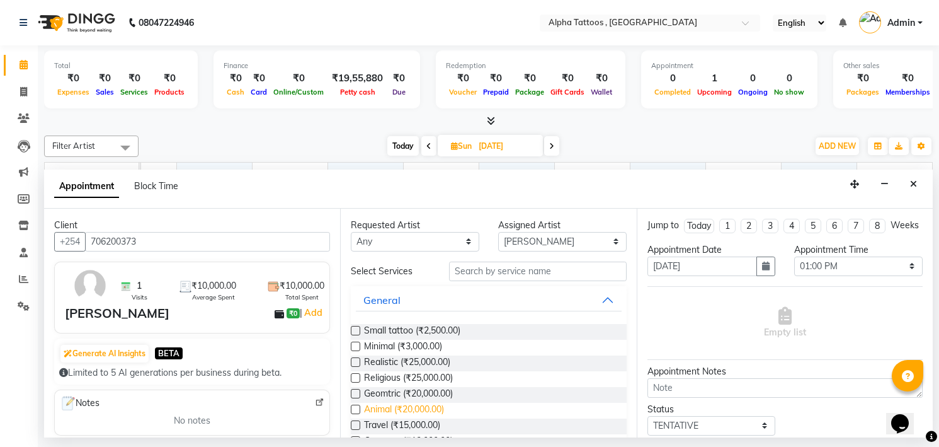
click at [413, 411] on span "Animal (₹20,000.00)" at bounding box center [404, 411] width 80 height 16
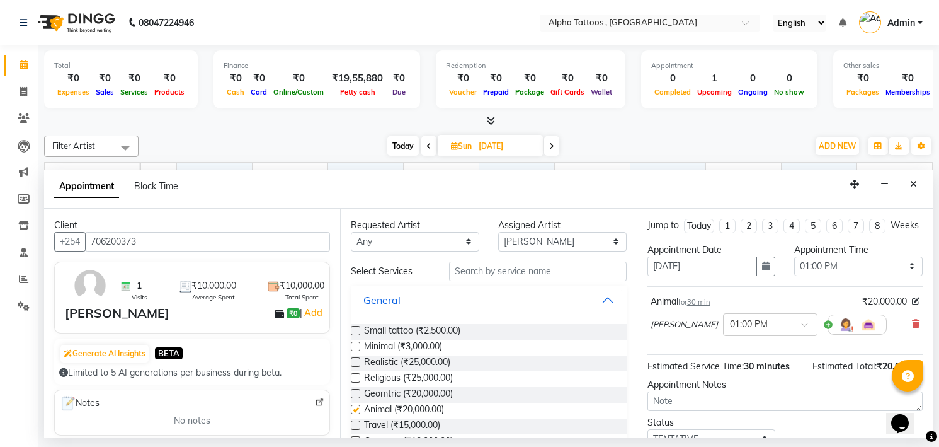
checkbox input "false"
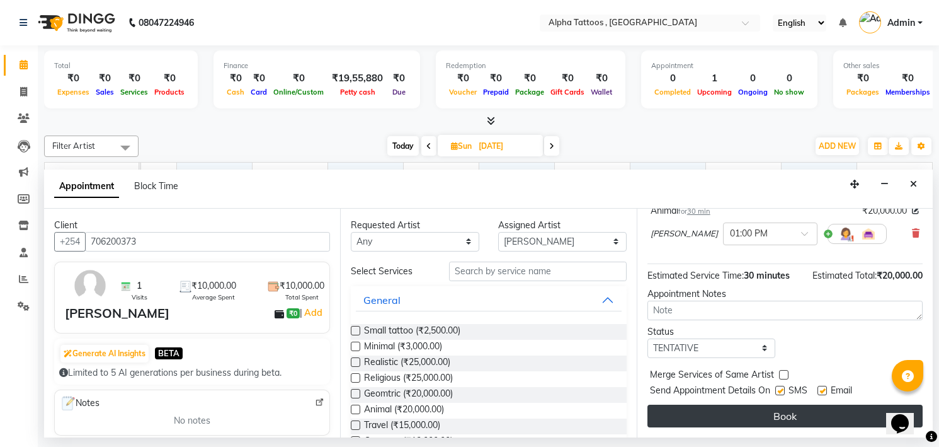
click at [804, 421] on button "Book" at bounding box center [785, 415] width 275 height 23
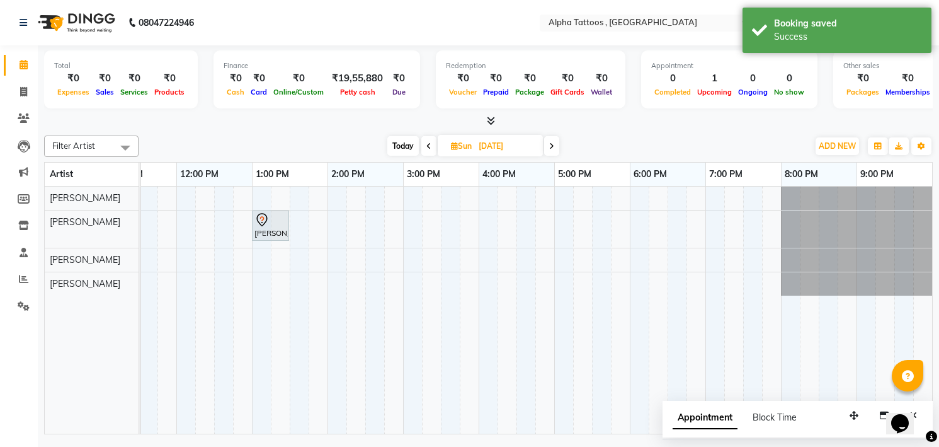
click at [394, 146] on span "Today" at bounding box center [402, 146] width 31 height 20
type input "01-10-2025"
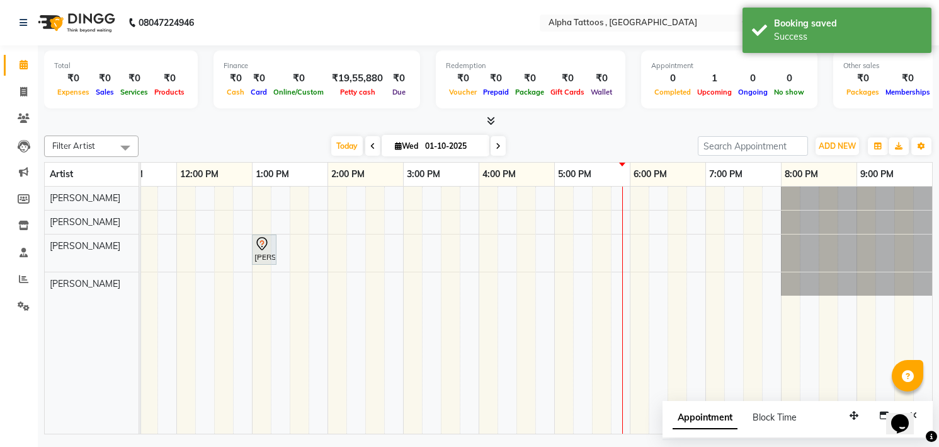
click at [468, 149] on input "01-10-2025" at bounding box center [452, 146] width 63 height 19
select select "10"
select select "2025"
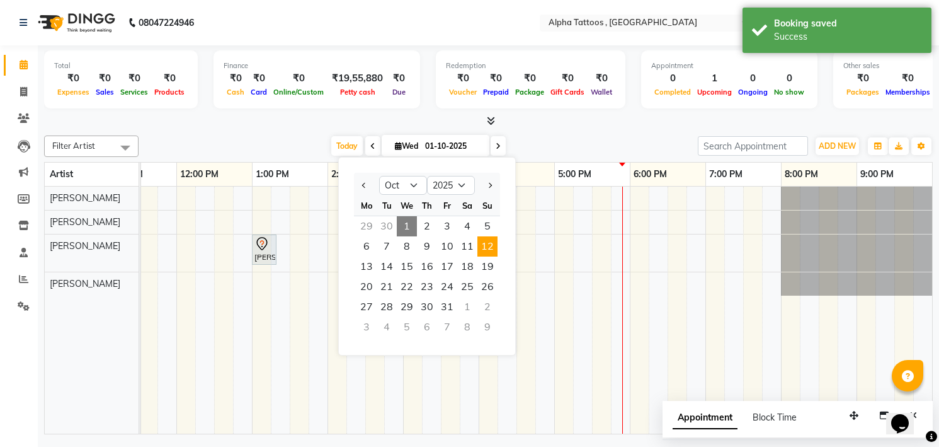
click at [486, 241] on span "12" at bounding box center [487, 246] width 20 height 20
type input "[DATE]"
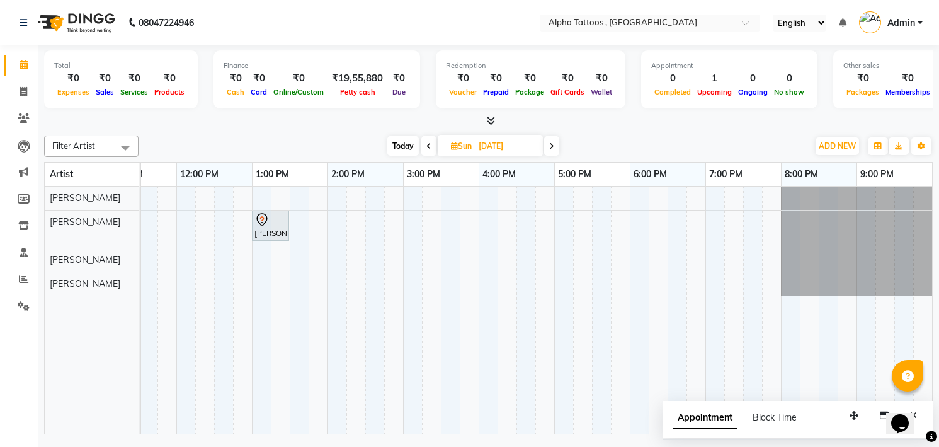
click at [256, 198] on div "[PERSON_NAME], 01:00 PM-01:30 PM, Animal" at bounding box center [516, 309] width 831 height 247
select select "32645"
select select "tentative"
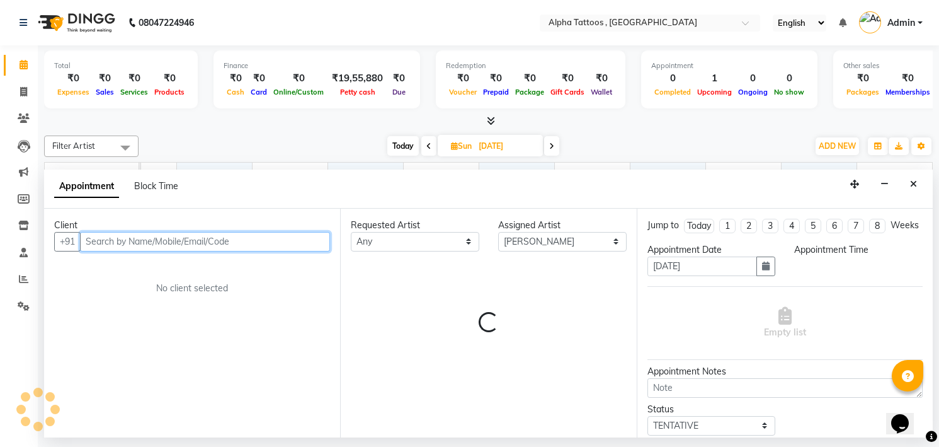
select select "780"
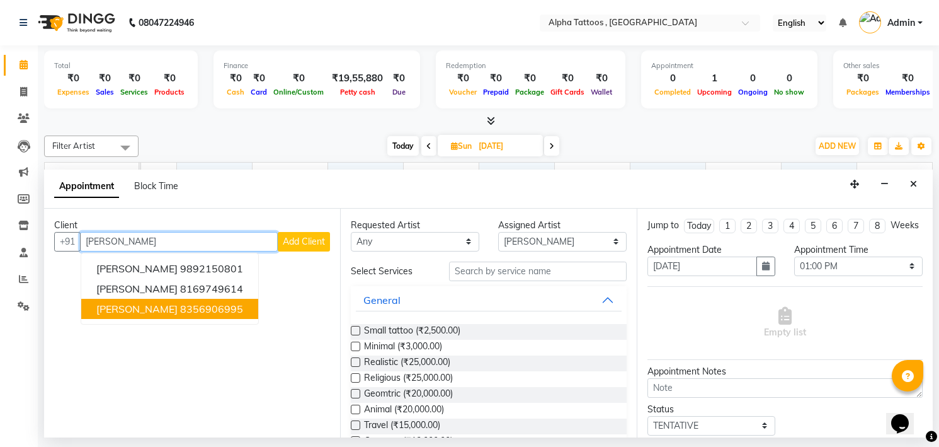
click at [200, 311] on ngb-highlight "8356906995" at bounding box center [211, 308] width 63 height 13
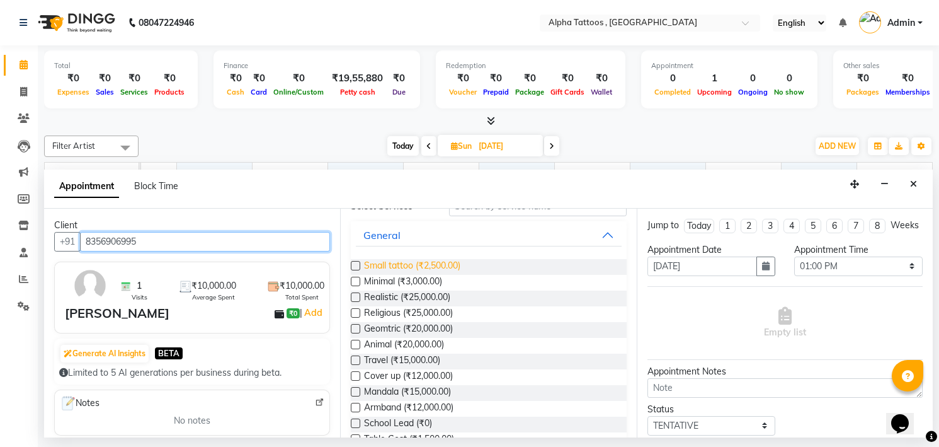
scroll to position [61, 0]
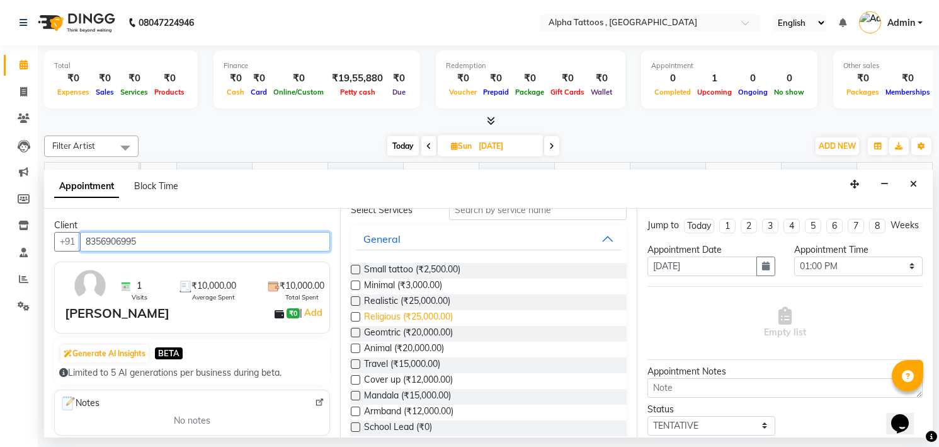
type input "8356906995"
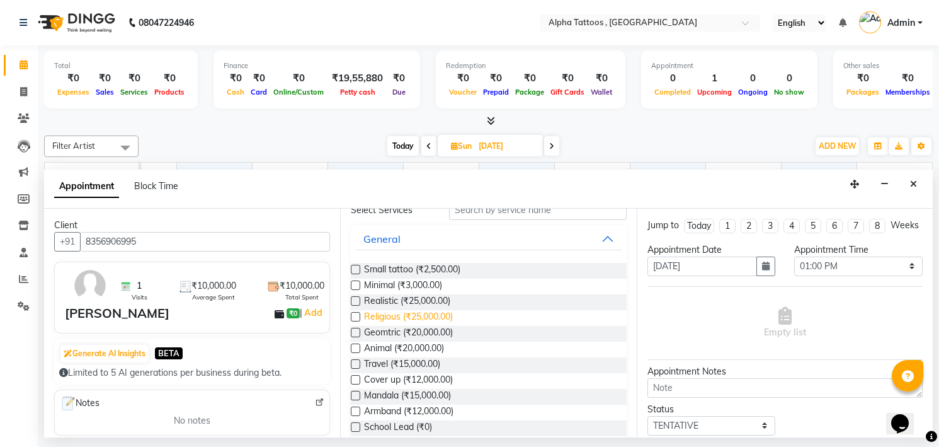
click at [416, 317] on span "Religious (₹25,000.00)" at bounding box center [408, 318] width 89 height 16
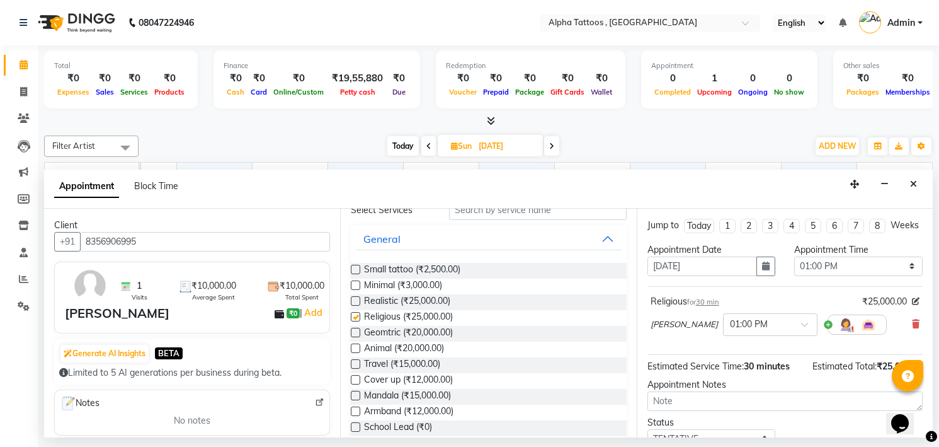
checkbox input "false"
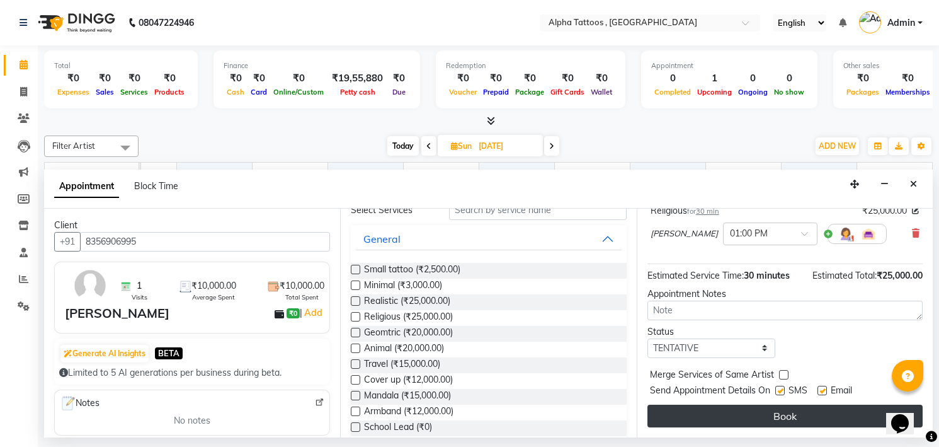
click at [792, 410] on button "Book" at bounding box center [785, 415] width 275 height 23
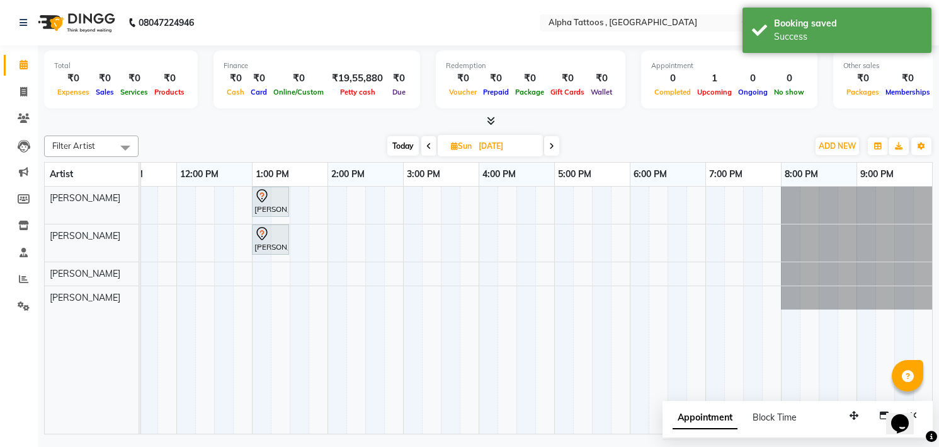
click at [552, 140] on span at bounding box center [551, 146] width 15 height 20
type input "[DATE]"
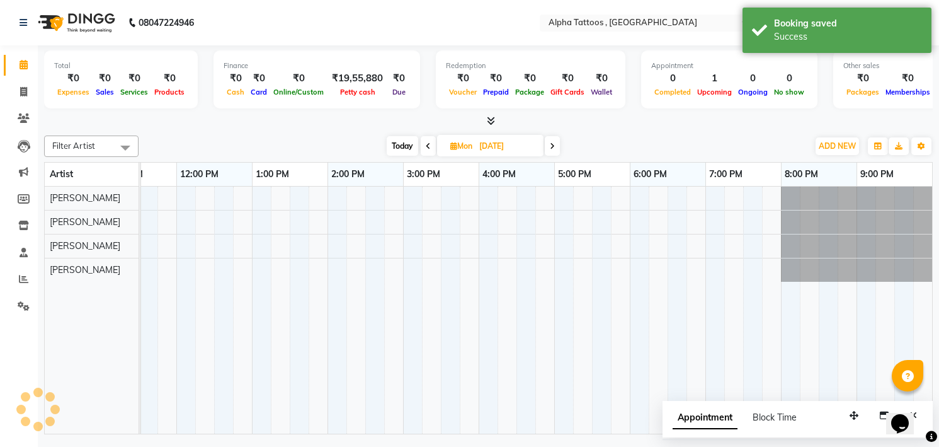
scroll to position [0, 40]
click at [266, 198] on div at bounding box center [516, 309] width 831 height 247
select select "32645"
select select "780"
select select "tentative"
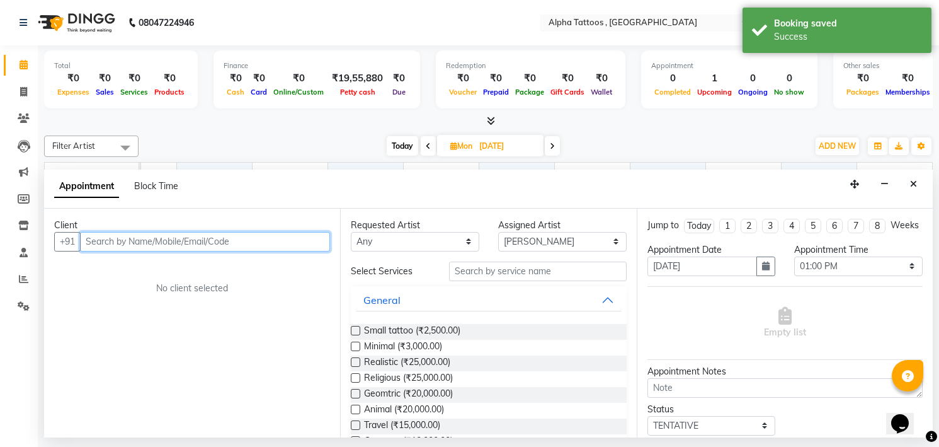
click at [233, 249] on input "text" at bounding box center [205, 242] width 250 height 20
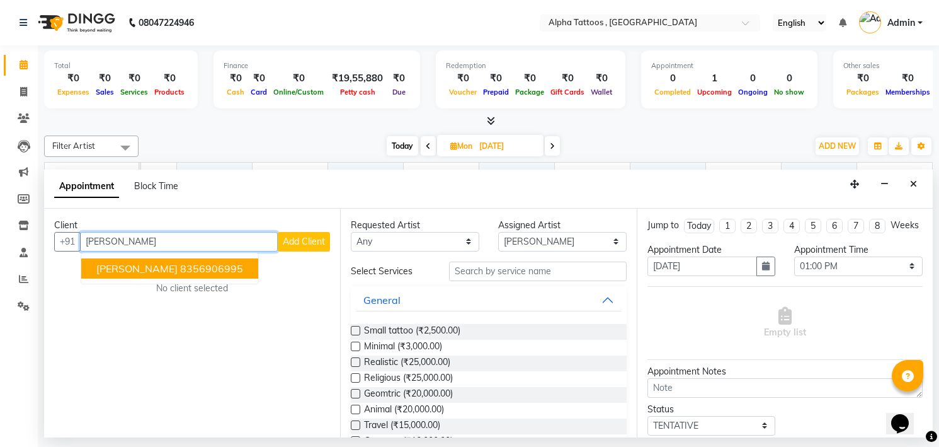
click at [213, 275] on button "[PERSON_NAME] 8356906995" at bounding box center [169, 268] width 177 height 20
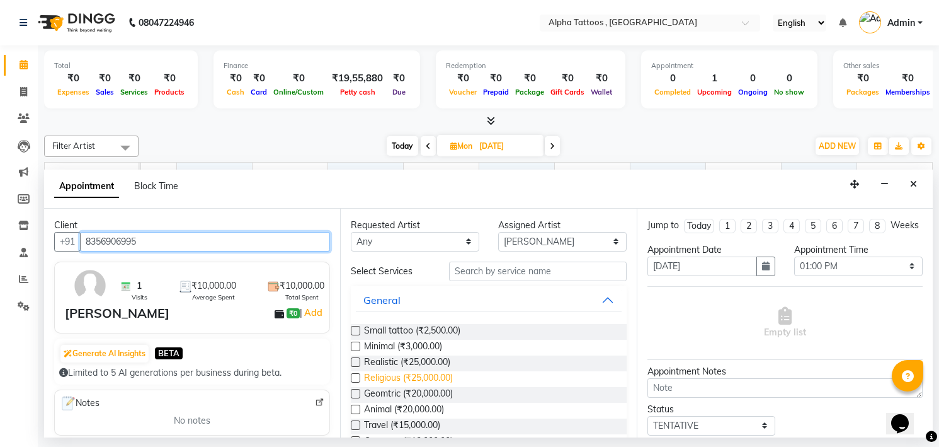
type input "8356906995"
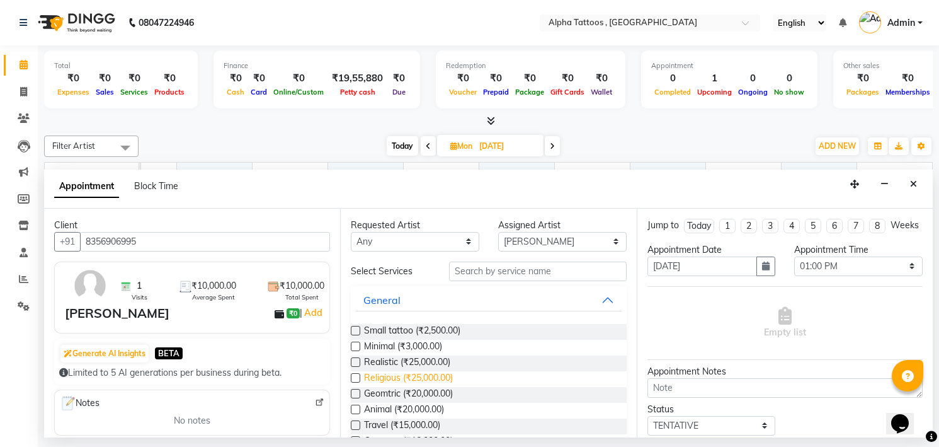
click at [431, 376] on span "Religious (₹25,000.00)" at bounding box center [408, 379] width 89 height 16
checkbox input "false"
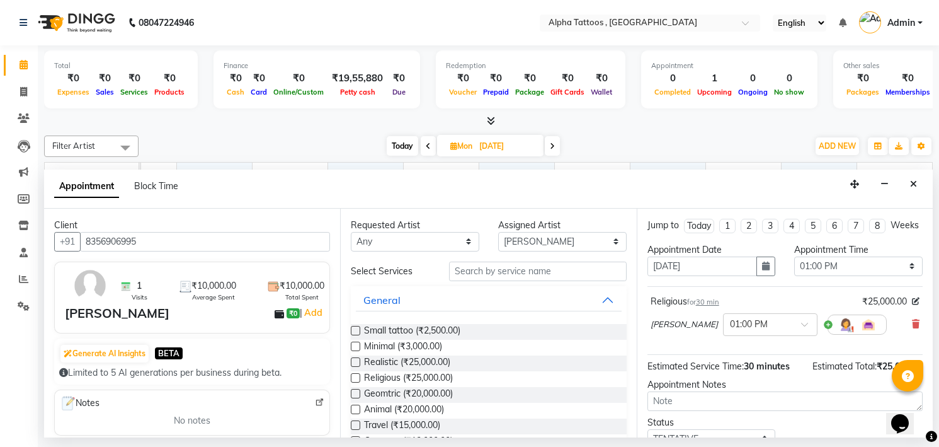
scroll to position [103, 0]
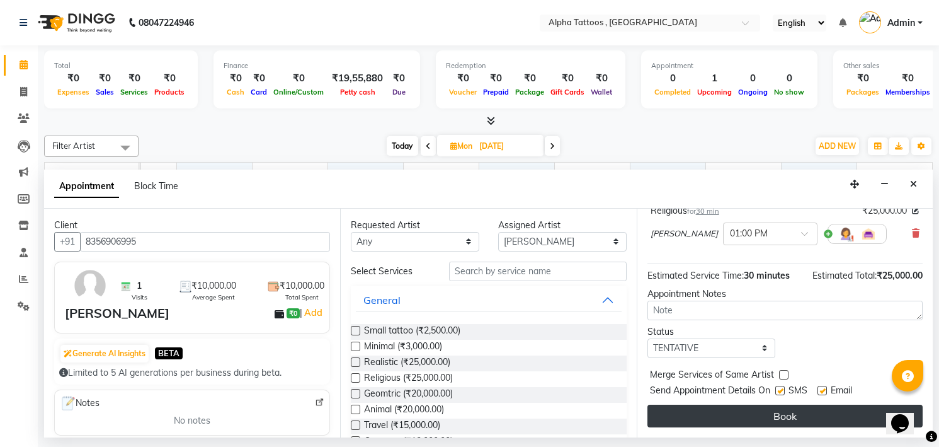
click at [773, 408] on button "Book" at bounding box center [785, 415] width 275 height 23
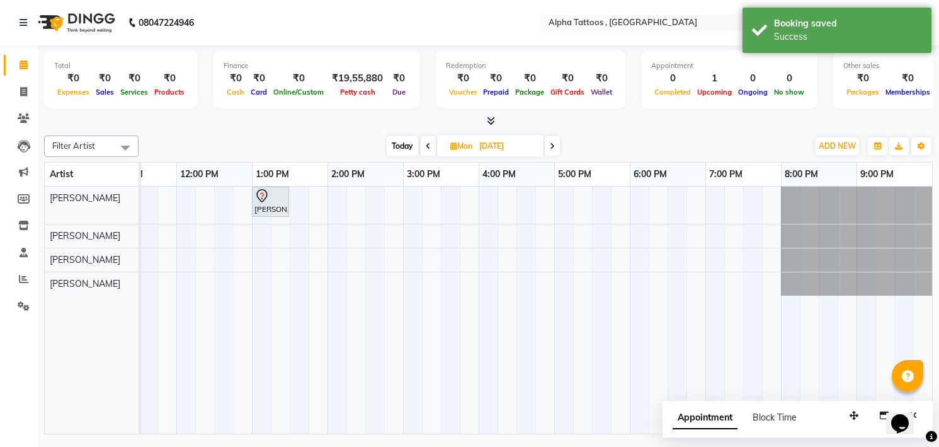
click at [399, 146] on span "Today" at bounding box center [402, 146] width 31 height 20
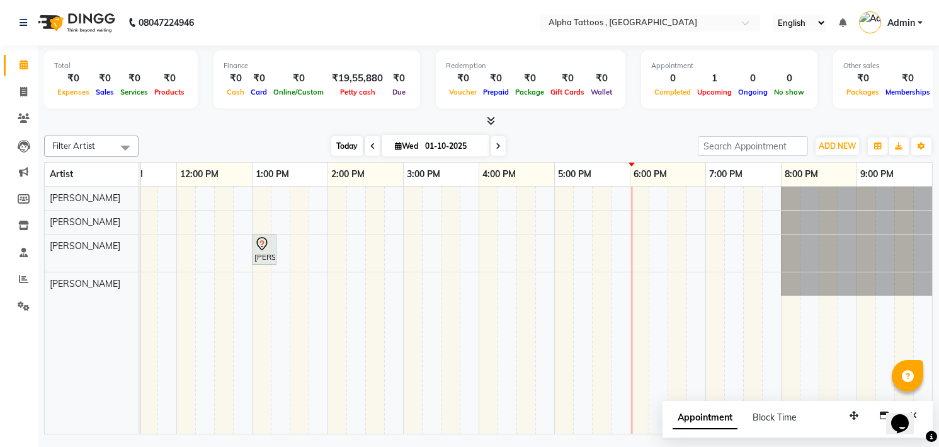
click at [352, 137] on span "Today" at bounding box center [346, 146] width 31 height 20
click at [499, 140] on span at bounding box center [498, 146] width 15 height 20
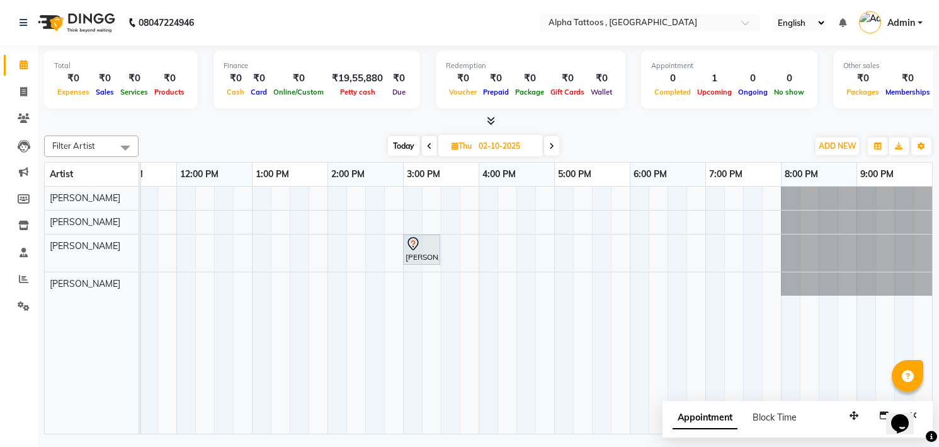
click at [394, 144] on span "Today" at bounding box center [403, 146] width 31 height 20
type input "01-10-2025"
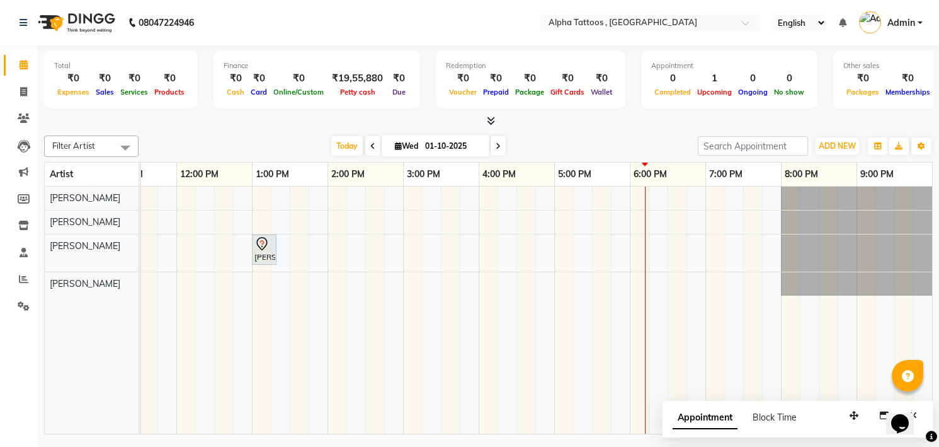
click at [447, 140] on input "01-10-2025" at bounding box center [452, 146] width 63 height 19
select select "10"
select select "2025"
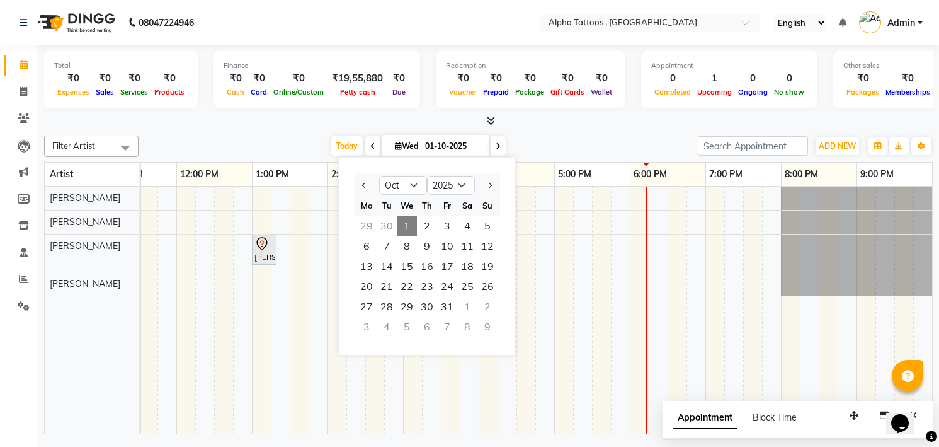
drag, startPoint x: 365, startPoint y: 250, endPoint x: 265, endPoint y: 141, distance: 147.6
click at [265, 141] on div "[DATE] [DATE] Jan Feb Mar Apr May Jun [DATE] Aug Sep Oct Nov [DATE] 2016 2017 2…" at bounding box center [418, 146] width 547 height 19
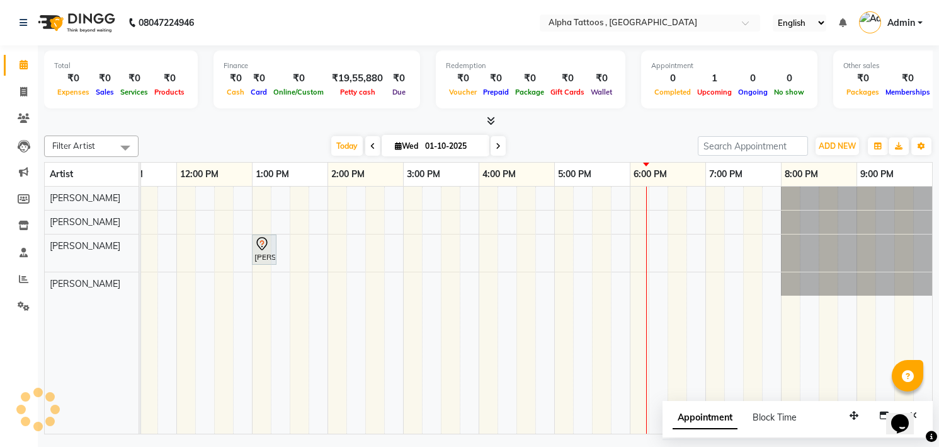
click at [461, 147] on input "01-10-2025" at bounding box center [452, 146] width 63 height 19
select select "10"
select select "2025"
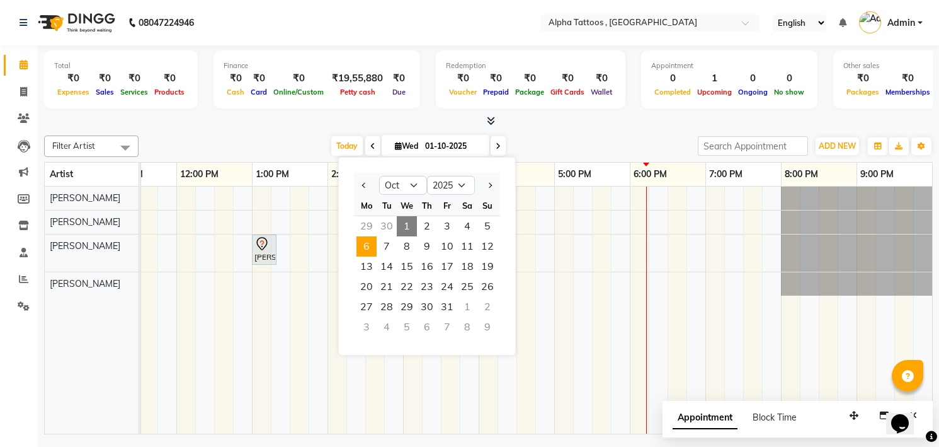
click at [358, 249] on span "6" at bounding box center [367, 246] width 20 height 20
type input "[DATE]"
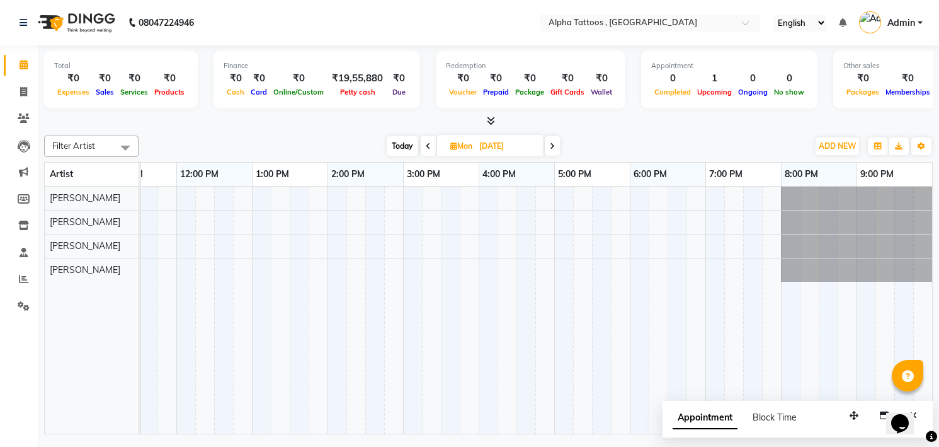
click at [266, 223] on div at bounding box center [516, 309] width 831 height 247
select select "32646"
select select "tentative"
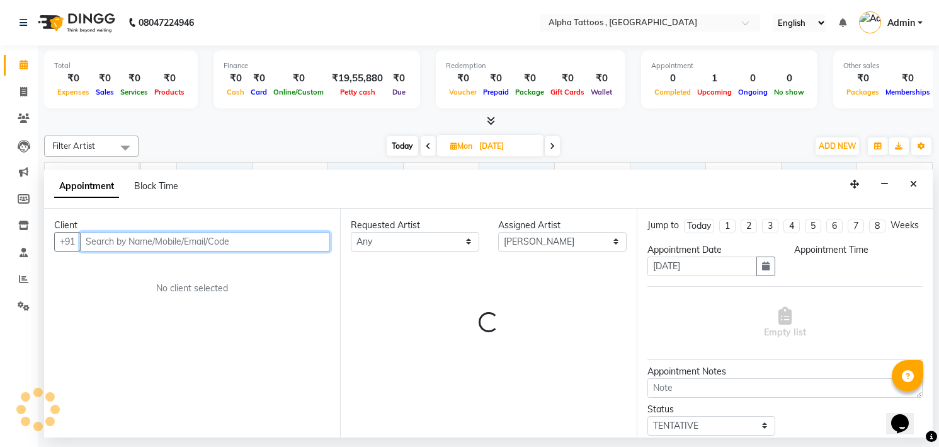
select select "780"
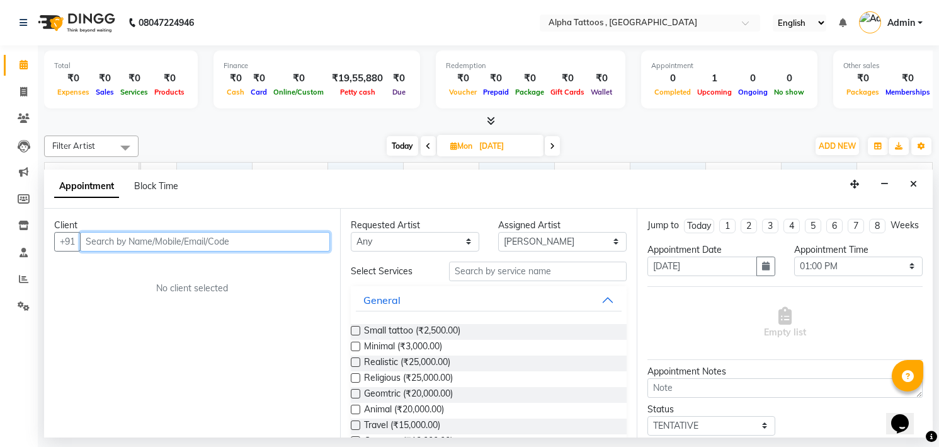
click at [251, 243] on input "text" at bounding box center [205, 242] width 250 height 20
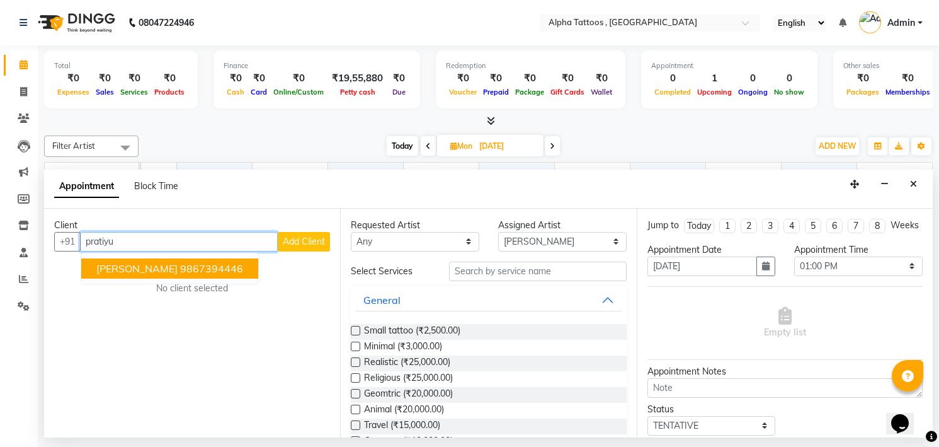
click at [181, 264] on ngb-highlight "9867394446" at bounding box center [211, 268] width 63 height 13
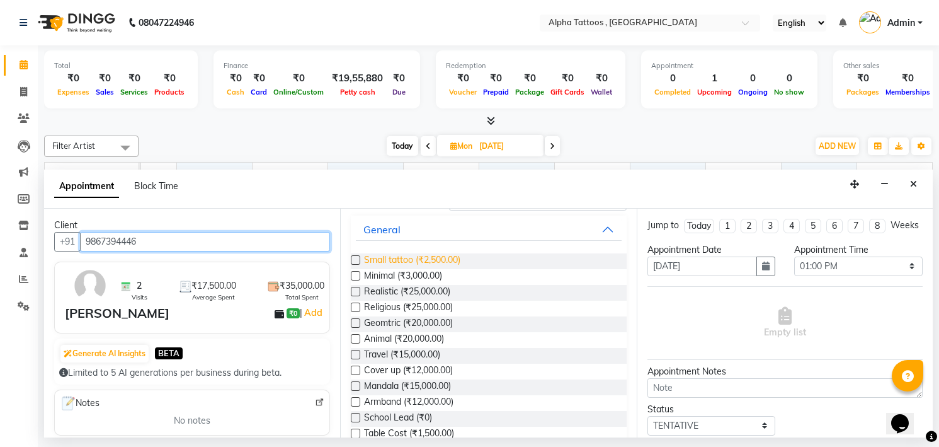
scroll to position [70, 0]
type input "9867394446"
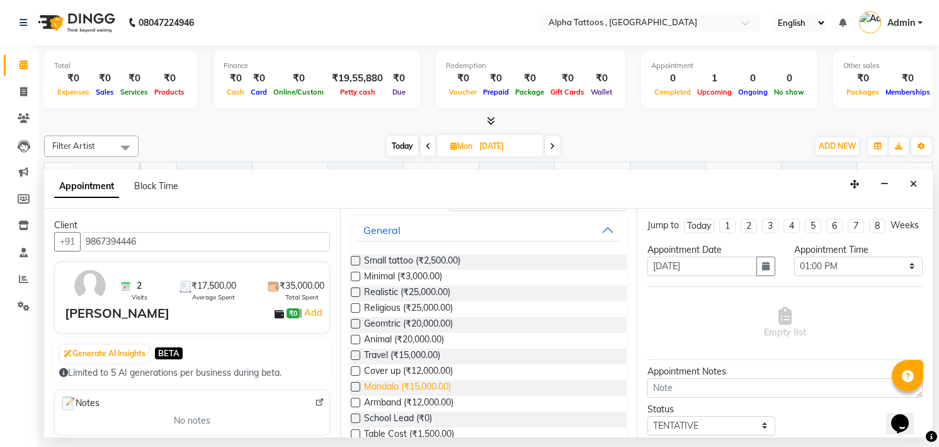
click at [401, 386] on span "Mandala (₹15,000.00)" at bounding box center [407, 388] width 87 height 16
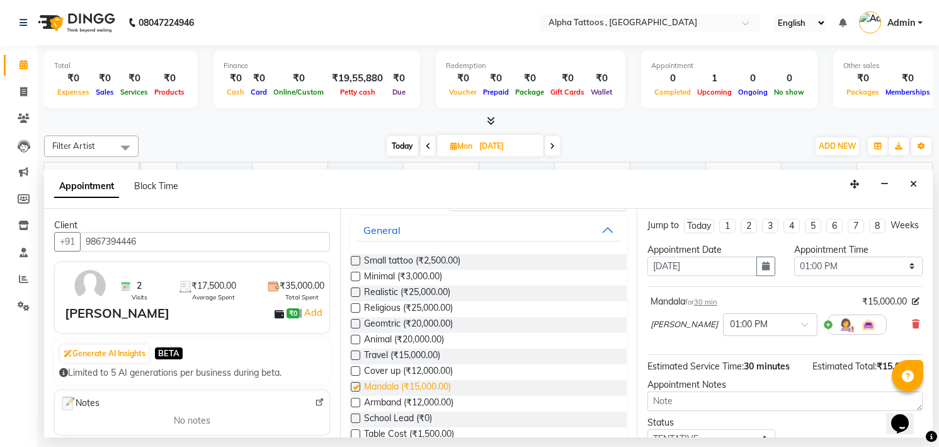
checkbox input "false"
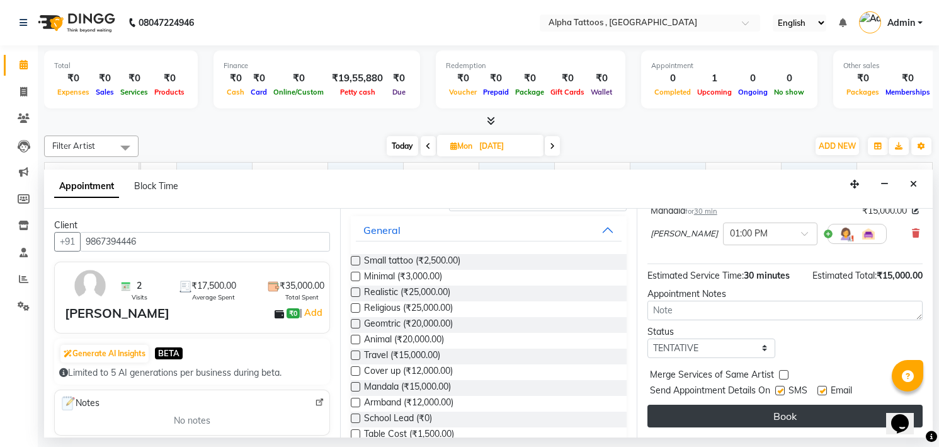
click at [750, 412] on button "Book" at bounding box center [785, 415] width 275 height 23
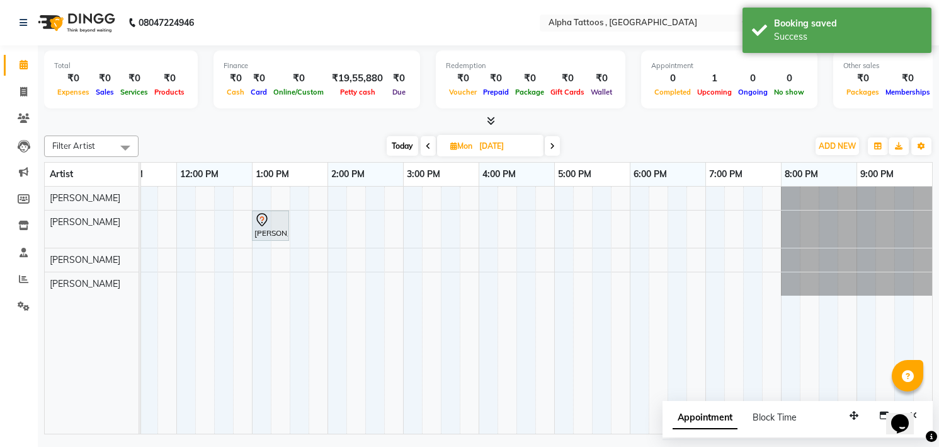
click at [313, 142] on div "[DATE] [DATE]" at bounding box center [473, 146] width 657 height 19
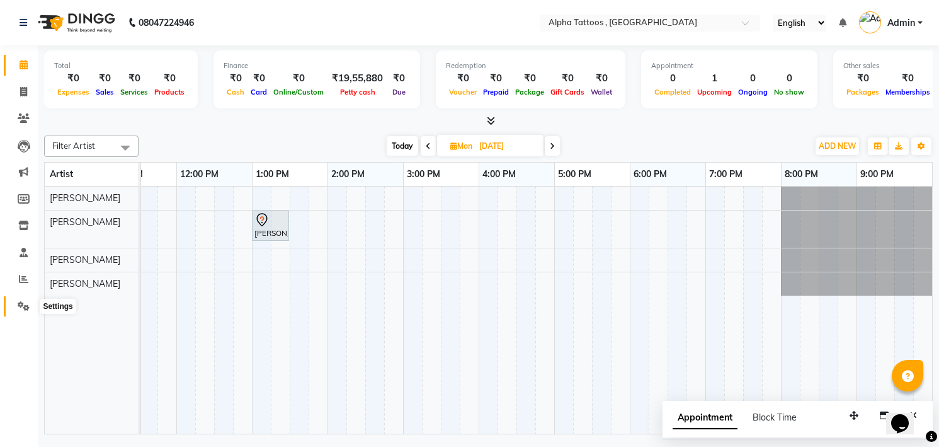
click at [21, 299] on span at bounding box center [24, 306] width 22 height 14
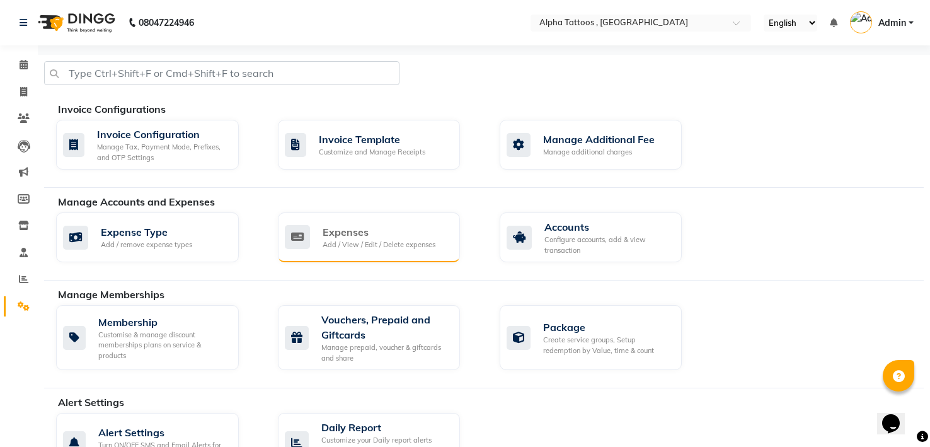
click at [380, 232] on div "Expenses" at bounding box center [379, 231] width 113 height 15
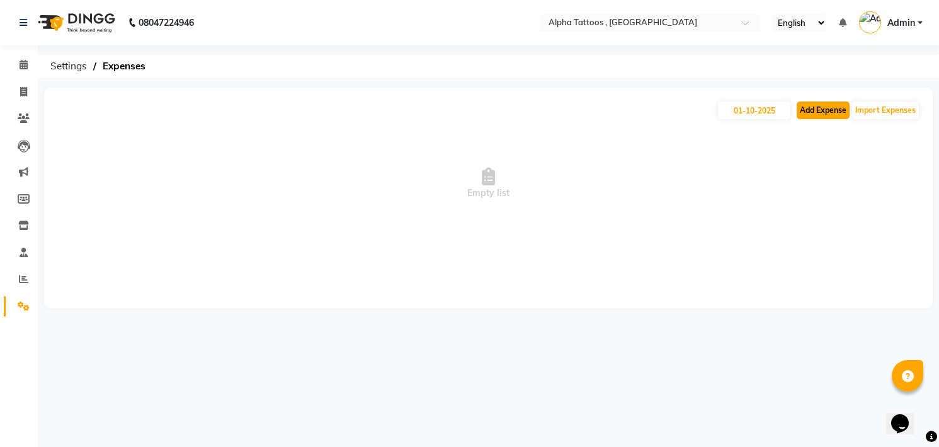
click at [808, 107] on button "Add Expense" at bounding box center [823, 110] width 53 height 18
select select "1"
select select "4043"
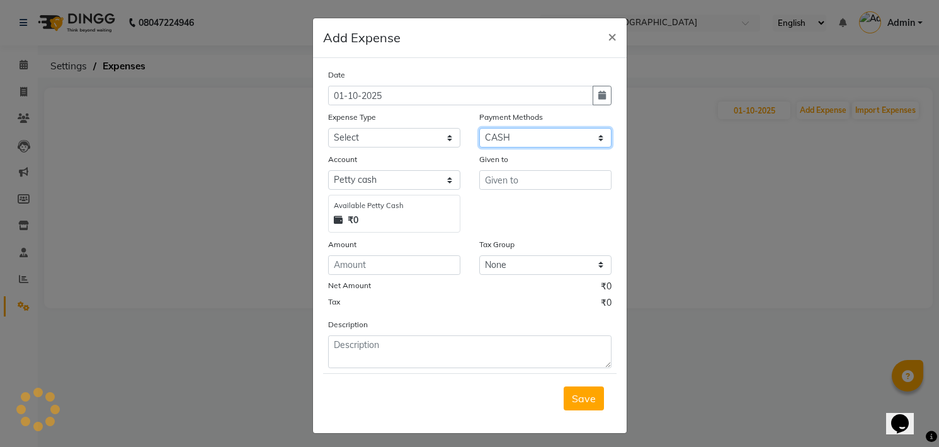
click at [548, 130] on select "Select Master Card GPay Visa Card Debit Card PayTM CASH UPI CARD PhonePe Bank C…" at bounding box center [545, 138] width 132 height 20
click at [479, 128] on select "Select Master Card GPay Visa Card Debit Card PayTM CASH UPI CARD PhonePe Bank C…" at bounding box center [545, 138] width 132 height 20
select select "5"
select select "4044"
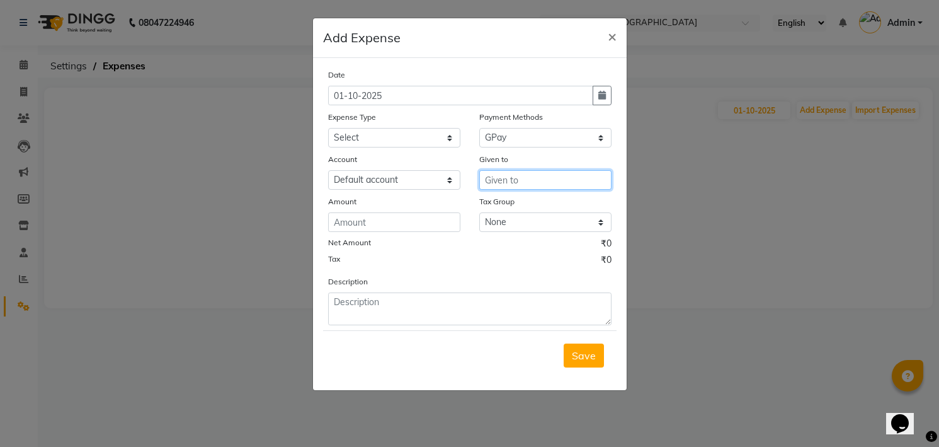
click at [501, 171] on input "text" at bounding box center [545, 180] width 132 height 20
type input "Wefast"
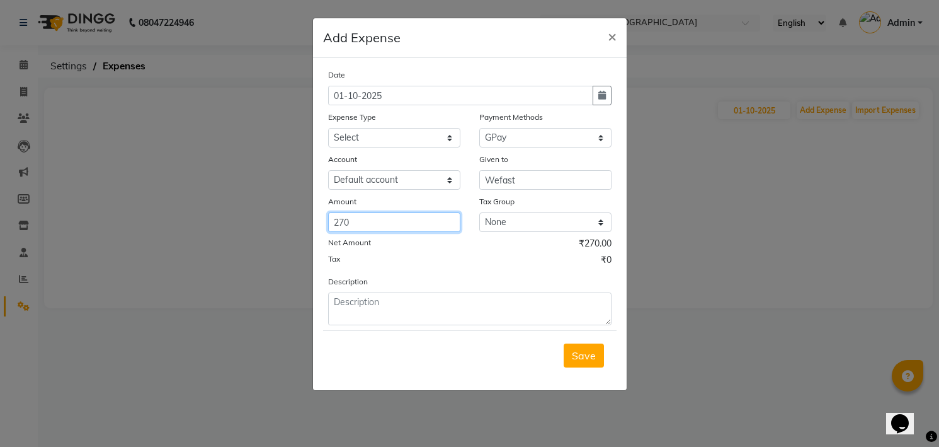
type input "270"
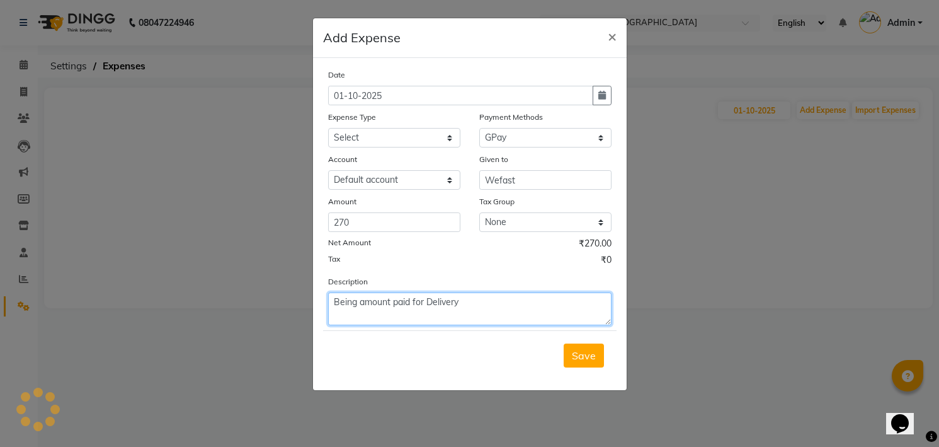
type textarea "Being amount paid for Delivery"
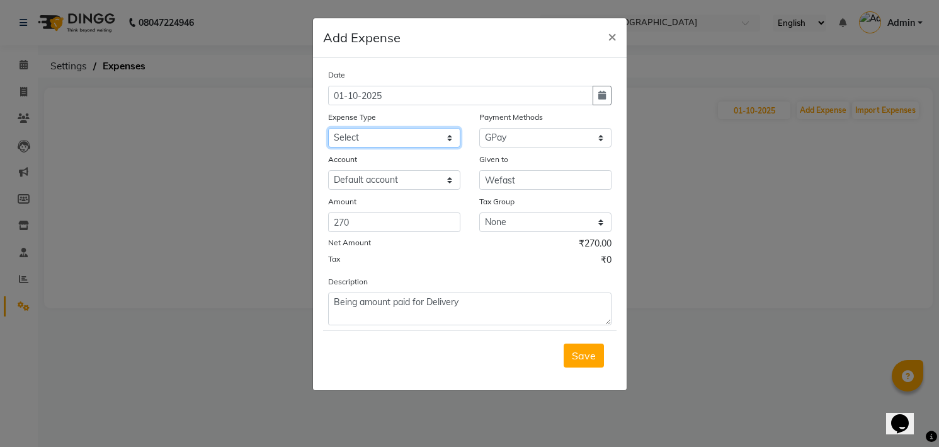
click at [403, 139] on select "Select Advance Salary Cash transfer to bank Client Snacks and water bottles Mai…" at bounding box center [394, 138] width 132 height 20
select select "16759"
click at [328, 128] on select "Select Advance Salary Cash transfer to bank Client Snacks and water bottles Mai…" at bounding box center [394, 138] width 132 height 20
click at [575, 352] on span "Save" at bounding box center [584, 355] width 24 height 13
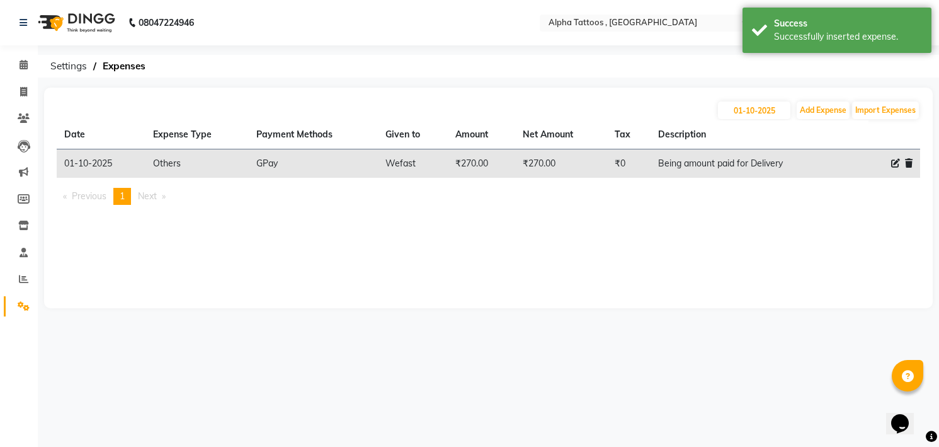
drag, startPoint x: 353, startPoint y: 110, endPoint x: 550, endPoint y: 79, distance: 199.5
click at [550, 79] on div "08047224946 Select Location × Alpha Tattoos , Goregaon English ENGLISH Español …" at bounding box center [469, 223] width 939 height 447
click at [814, 109] on button "Add Expense" at bounding box center [823, 110] width 53 height 18
select select "1"
select select "4043"
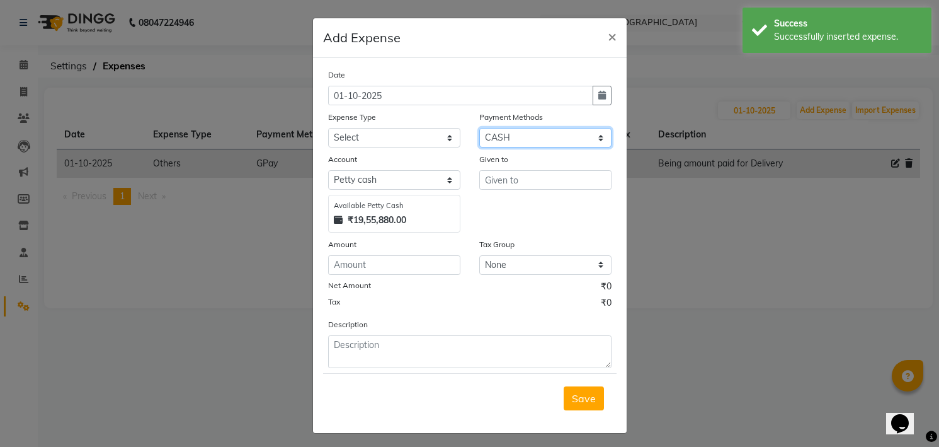
click at [521, 136] on select "Select Master Card GPay Visa Card Debit Card PayTM CASH UPI CARD PhonePe Bank C…" at bounding box center [545, 138] width 132 height 20
select select "5"
click at [479, 128] on select "Select Master Card GPay Visa Card Debit Card PayTM CASH UPI CARD PhonePe Bank C…" at bounding box center [545, 138] width 132 height 20
select select "4044"
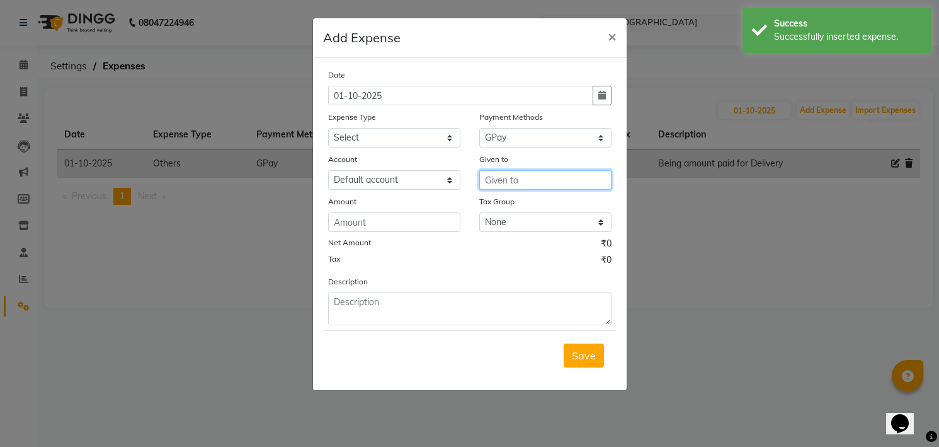
click at [517, 183] on input "text" at bounding box center [545, 180] width 132 height 20
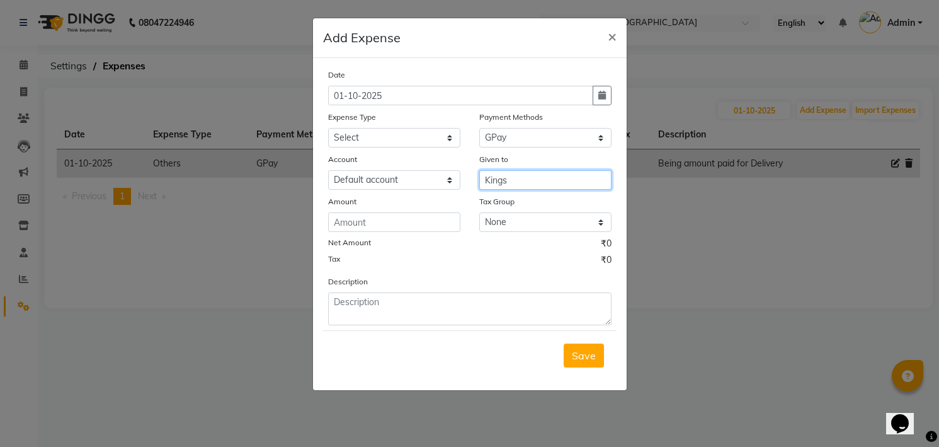
type input "Kings"
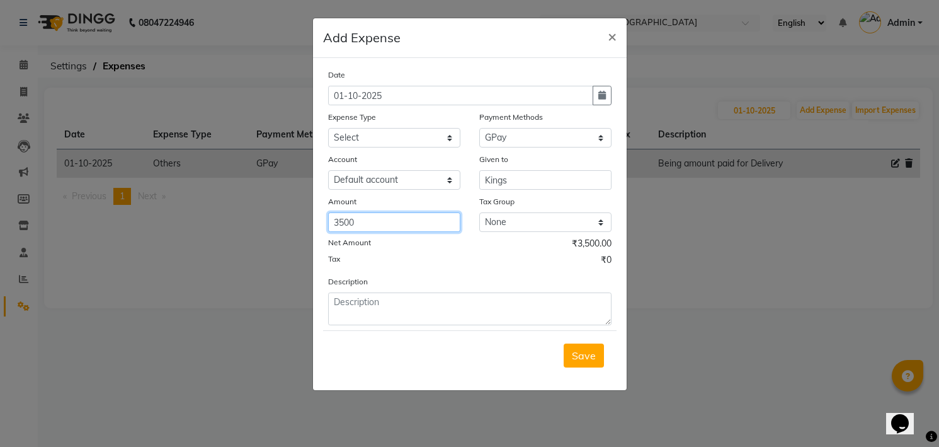
type input "3500"
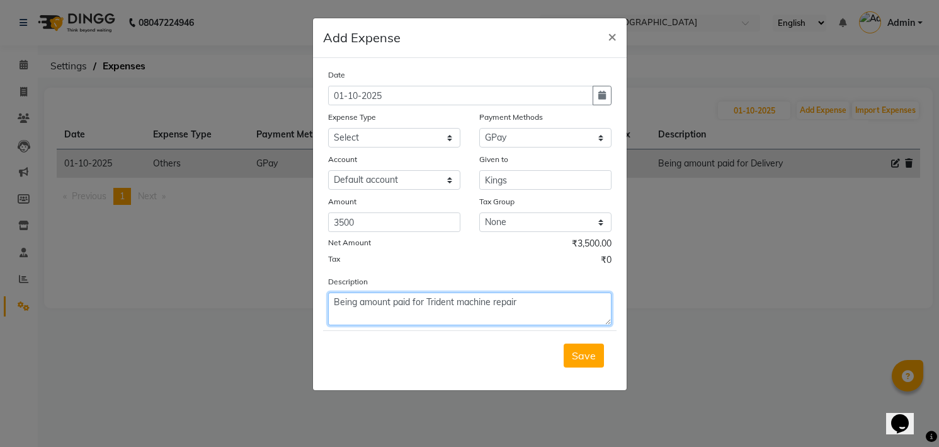
type textarea "Being amount paid for Trident machine repair"
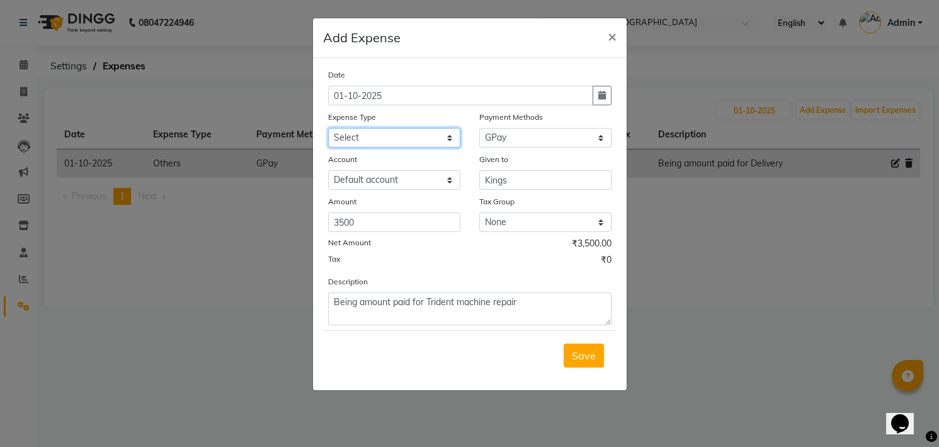
click at [435, 137] on select "Select Advance Salary Cash transfer to bank Client Snacks and water bottles Mai…" at bounding box center [394, 138] width 132 height 20
select select "12225"
click at [328, 128] on select "Select Advance Salary Cash transfer to bank Client Snacks and water bottles Mai…" at bounding box center [394, 138] width 132 height 20
click at [581, 362] on button "Save" at bounding box center [584, 355] width 40 height 24
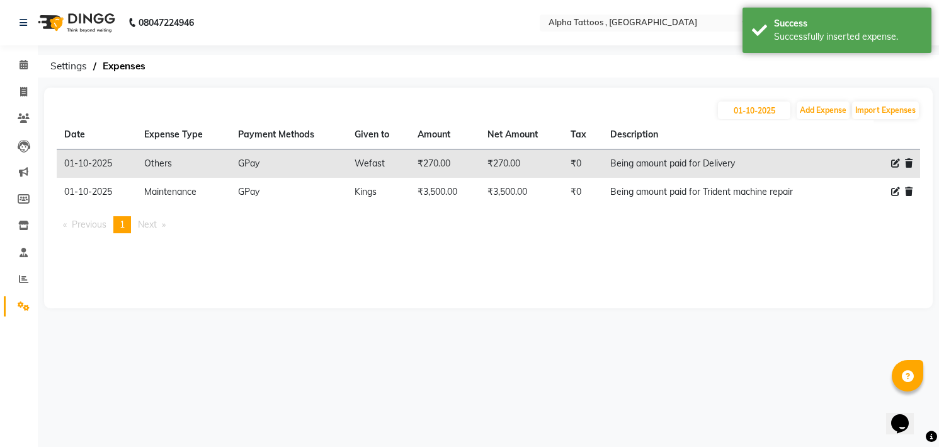
click at [82, 18] on img at bounding box center [75, 22] width 86 height 35
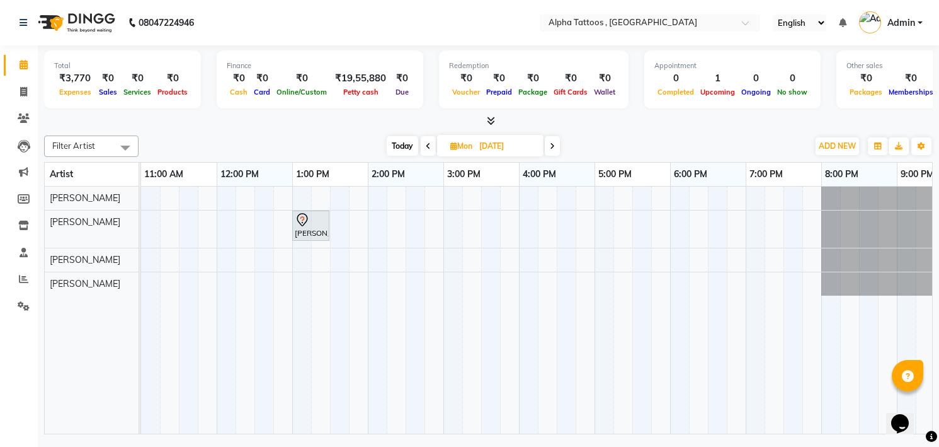
click at [227, 123] on div at bounding box center [488, 121] width 889 height 13
